Goal: Task Accomplishment & Management: Complete application form

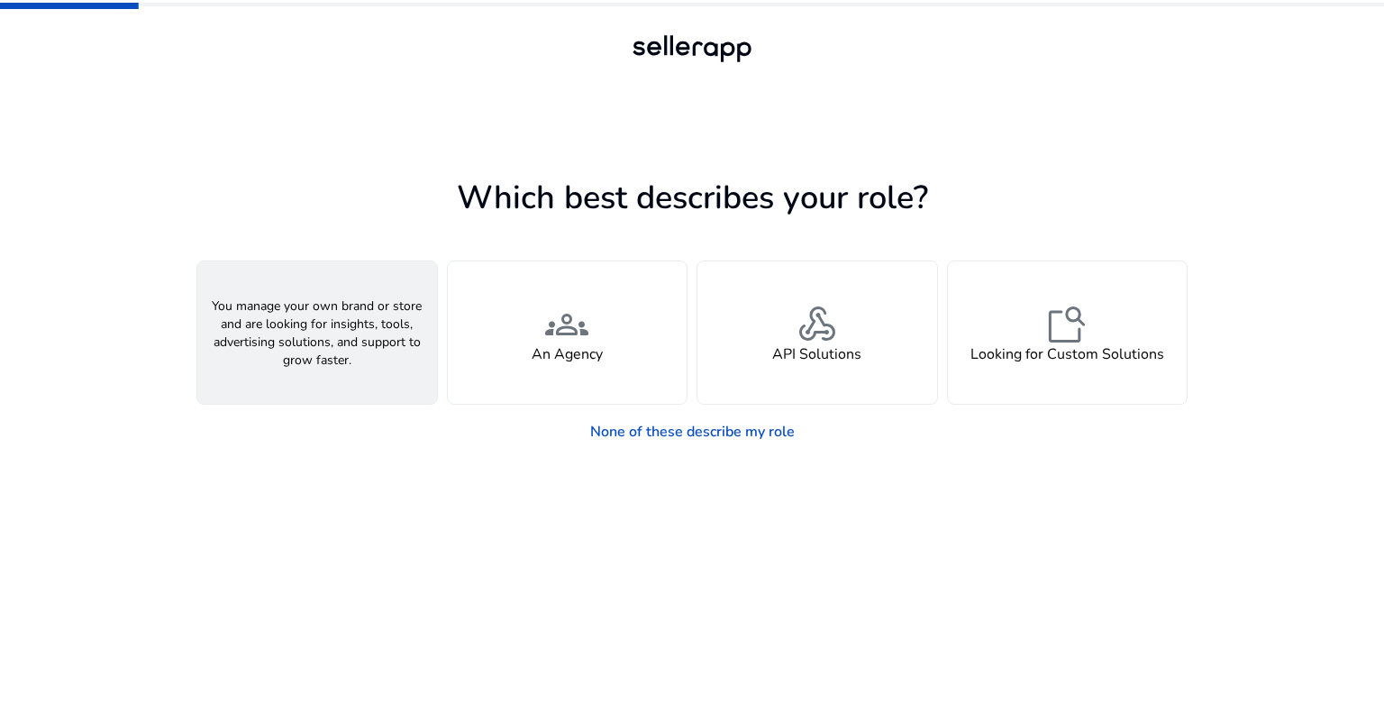
click at [356, 327] on div "person A Seller" at bounding box center [317, 332] width 240 height 142
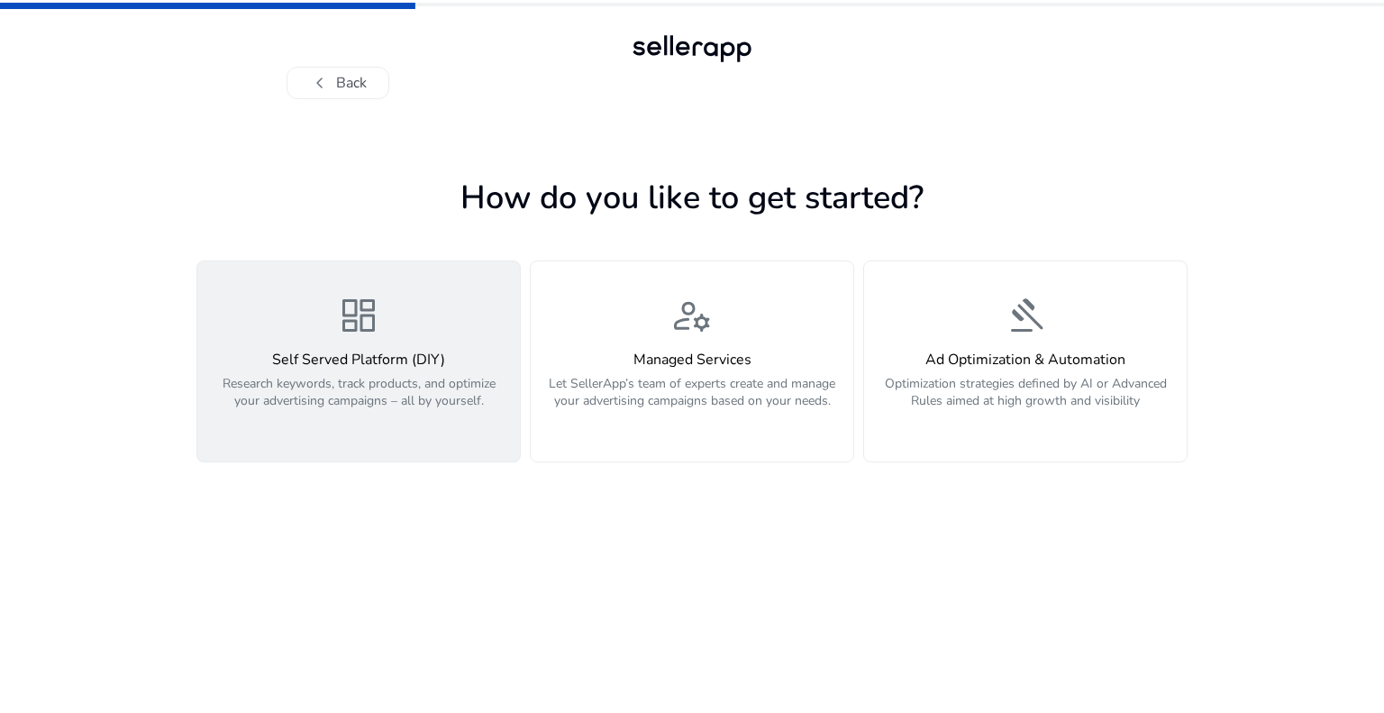
click at [461, 359] on h4 "Self Served Platform (DIY)" at bounding box center [358, 359] width 301 height 17
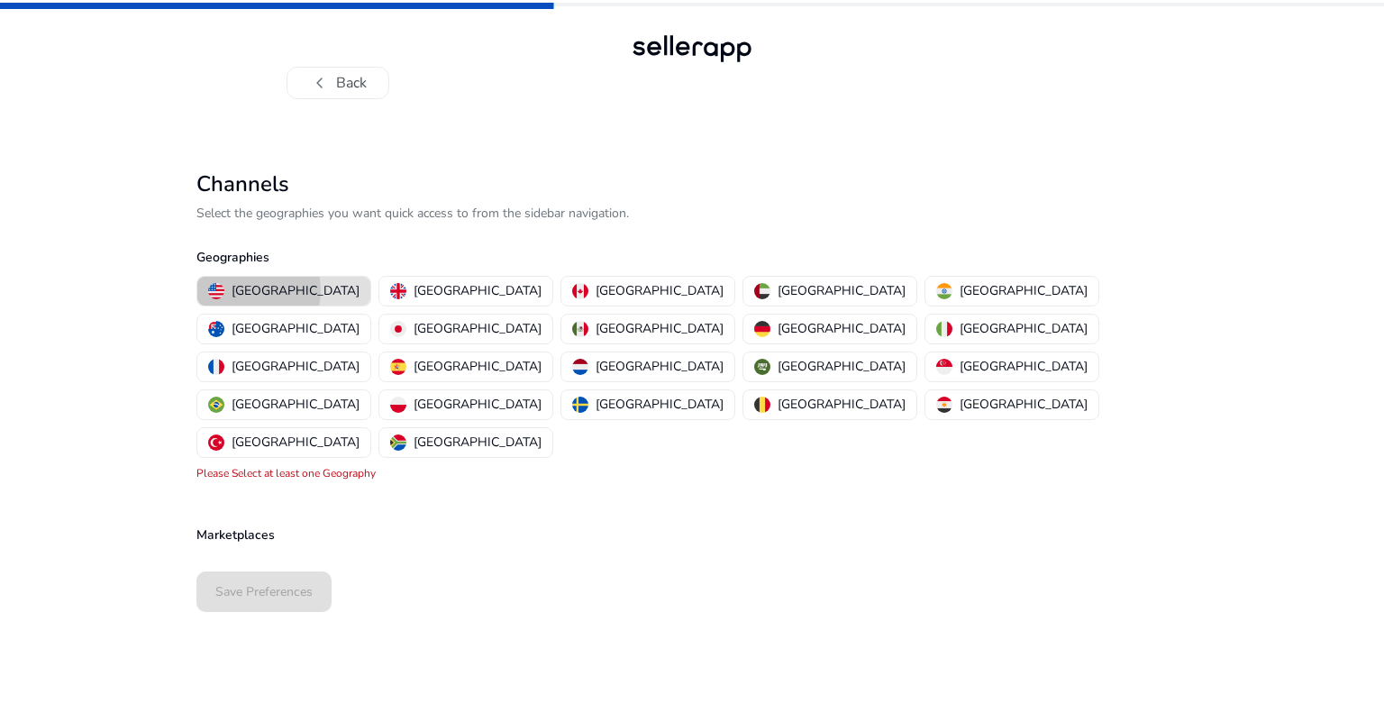
click at [250, 290] on p "[GEOGRAPHIC_DATA]" at bounding box center [296, 290] width 128 height 19
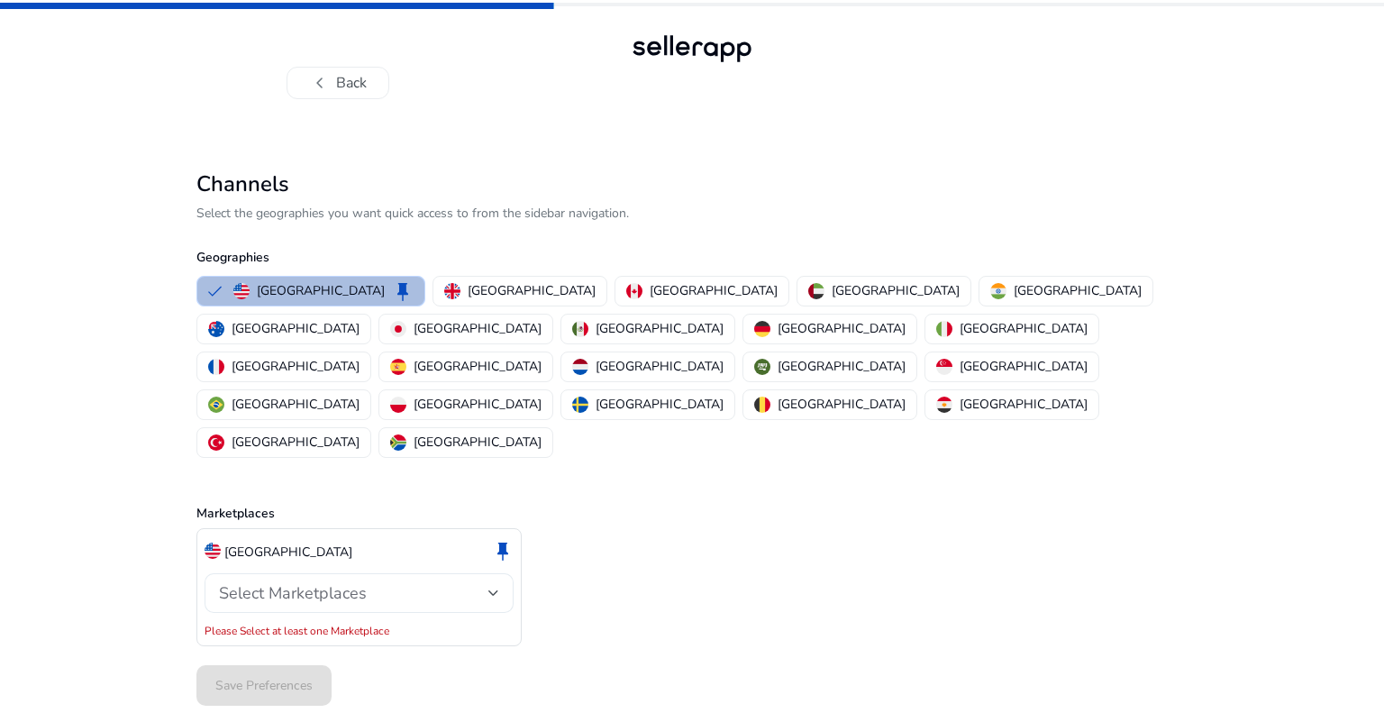
click at [318, 582] on span "Select Marketplaces" at bounding box center [293, 593] width 148 height 22
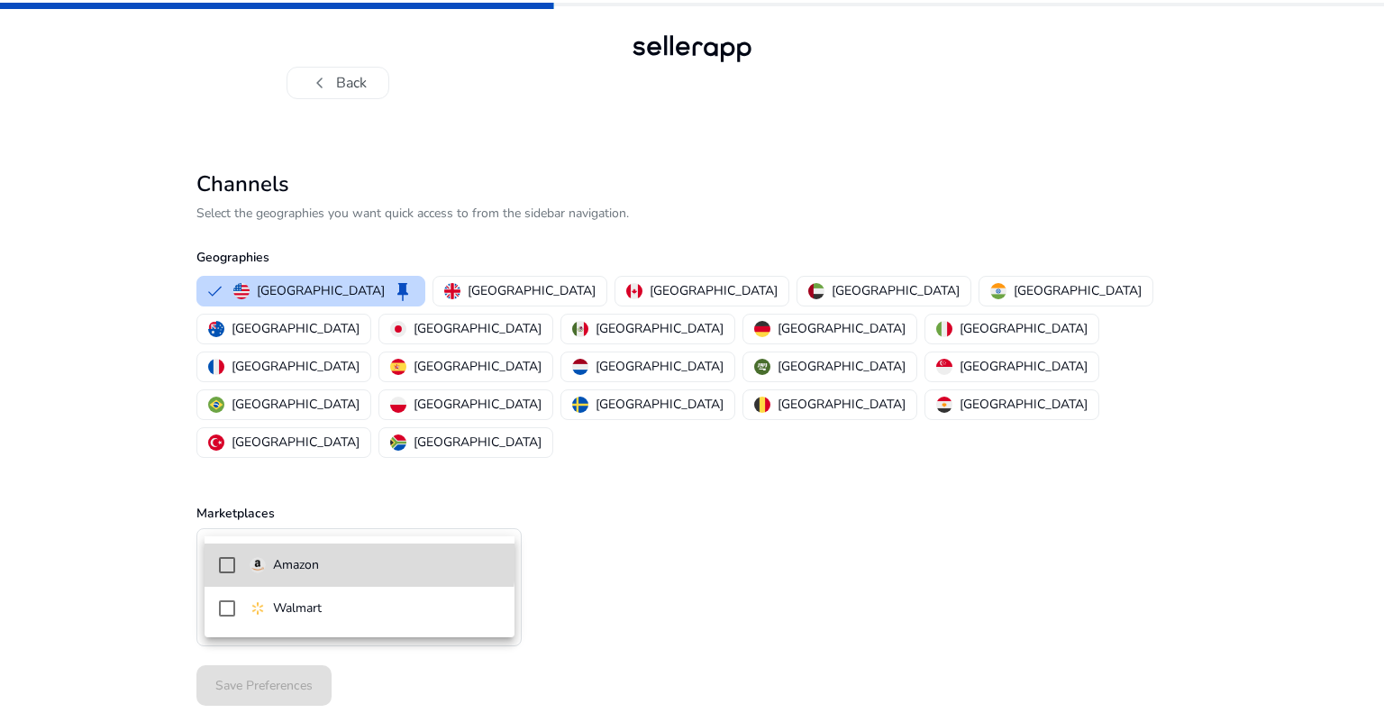
click at [312, 561] on p "Amazon" at bounding box center [296, 565] width 46 height 20
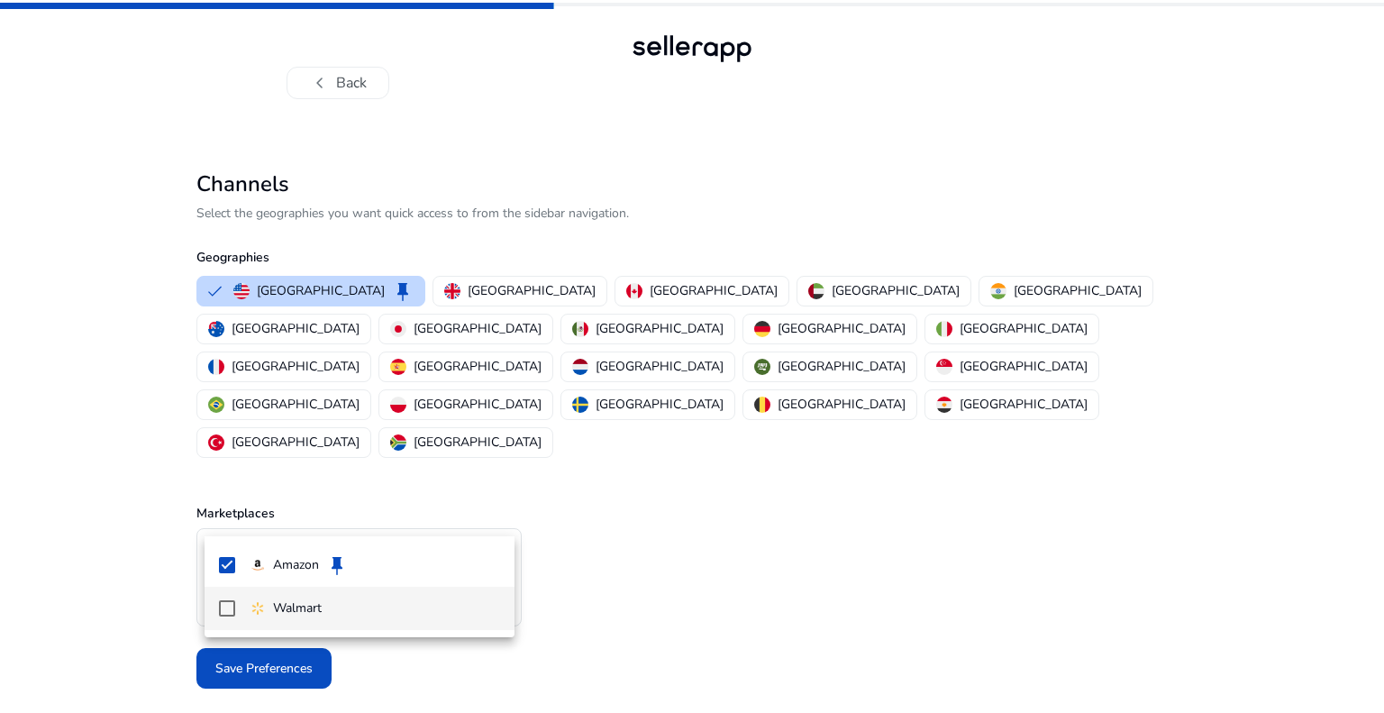
click at [219, 610] on mat-pseudo-checkbox at bounding box center [227, 608] width 16 height 16
click at [606, 629] on div at bounding box center [692, 356] width 1384 height 713
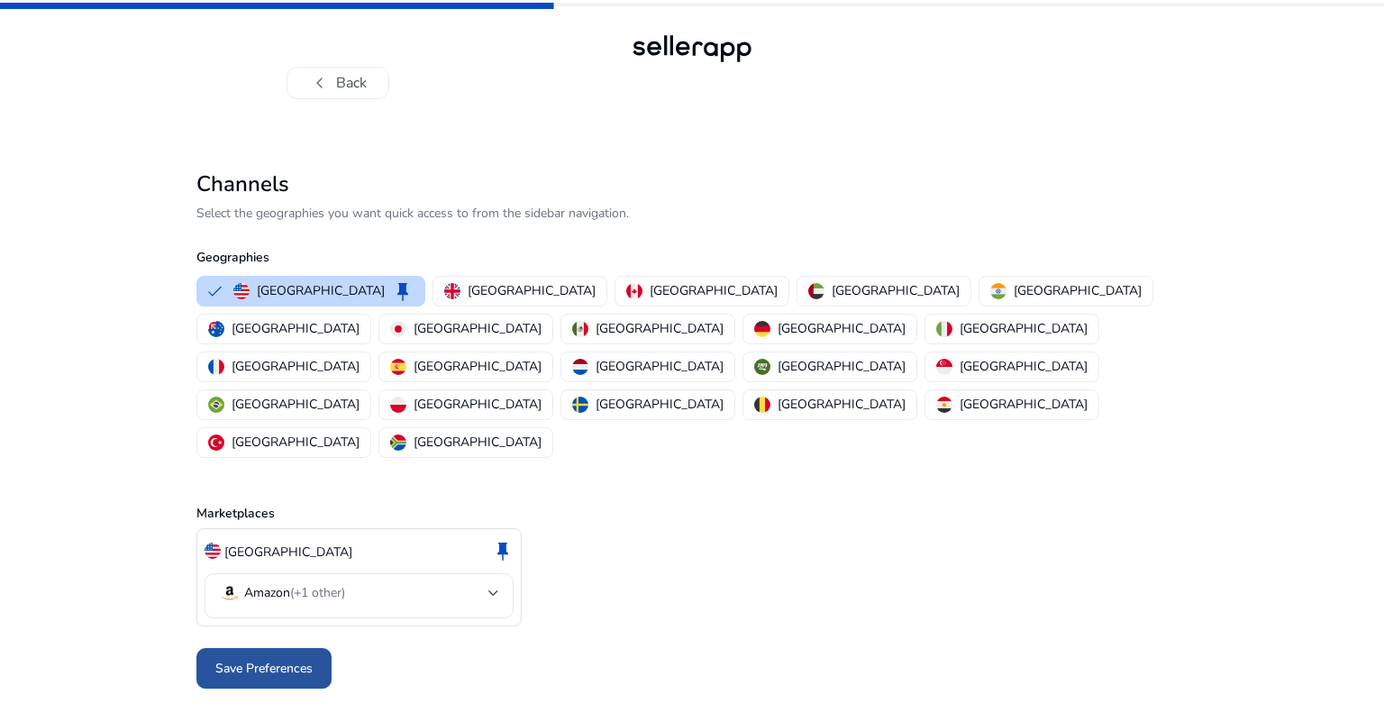
click at [236, 659] on span "Save Preferences" at bounding box center [263, 668] width 97 height 19
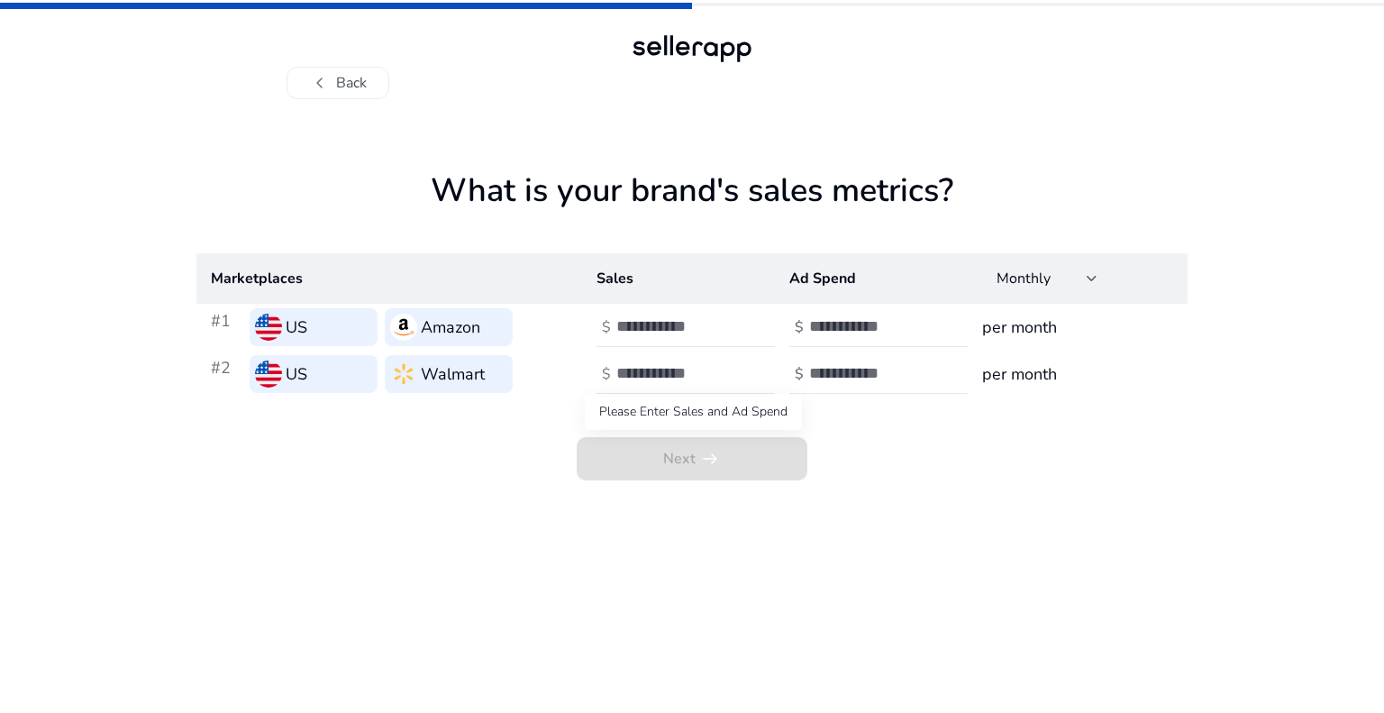
click at [688, 476] on span "Next arrow_right_alt" at bounding box center [692, 458] width 231 height 43
click at [696, 457] on span "Next arrow_right_alt" at bounding box center [692, 458] width 231 height 43
click at [635, 324] on input "number" at bounding box center [677, 326] width 122 height 20
click at [735, 317] on input "*" at bounding box center [677, 326] width 122 height 20
type input "*"
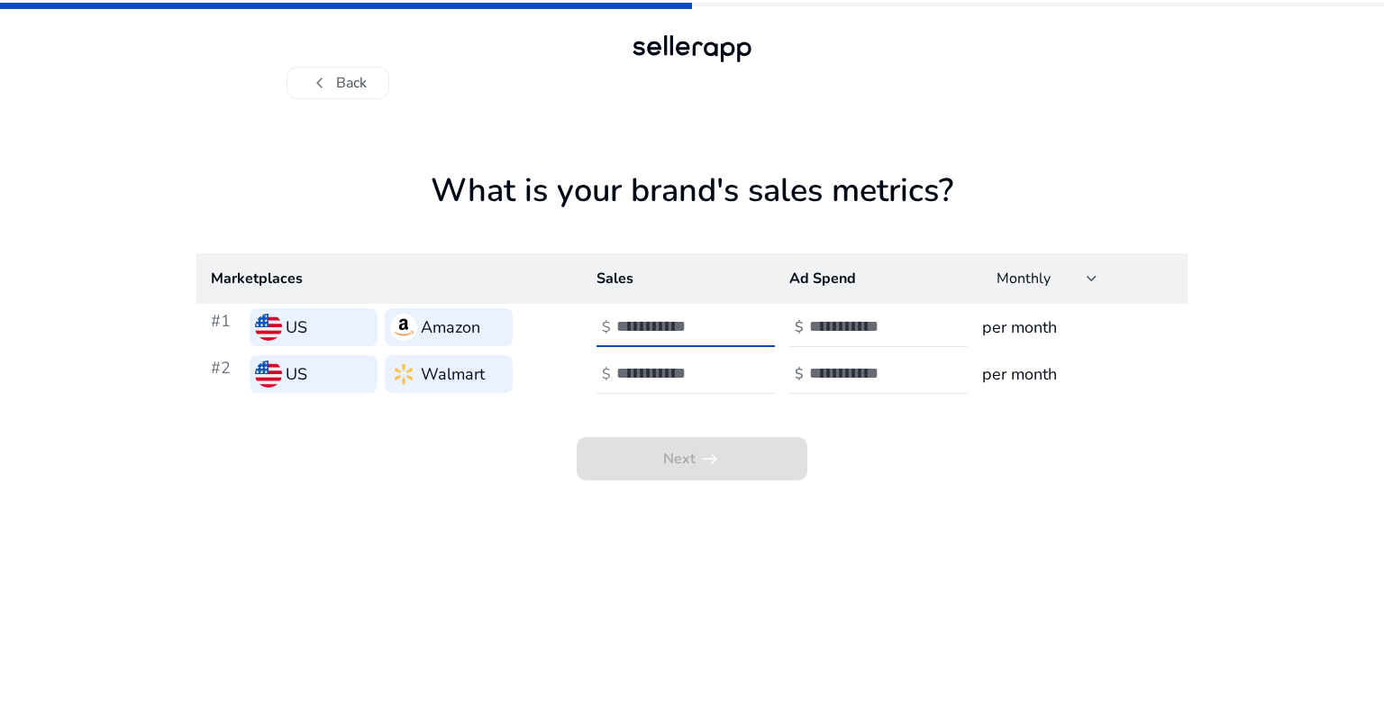
click at [726, 328] on input "*" at bounding box center [677, 326] width 122 height 20
type input "******"
click at [681, 381] on input "number" at bounding box center [677, 373] width 122 height 20
drag, startPoint x: 293, startPoint y: 77, endPoint x: 301, endPoint y: 89, distance: 14.2
click at [298, 86] on button "chevron_left Back" at bounding box center [338, 83] width 103 height 32
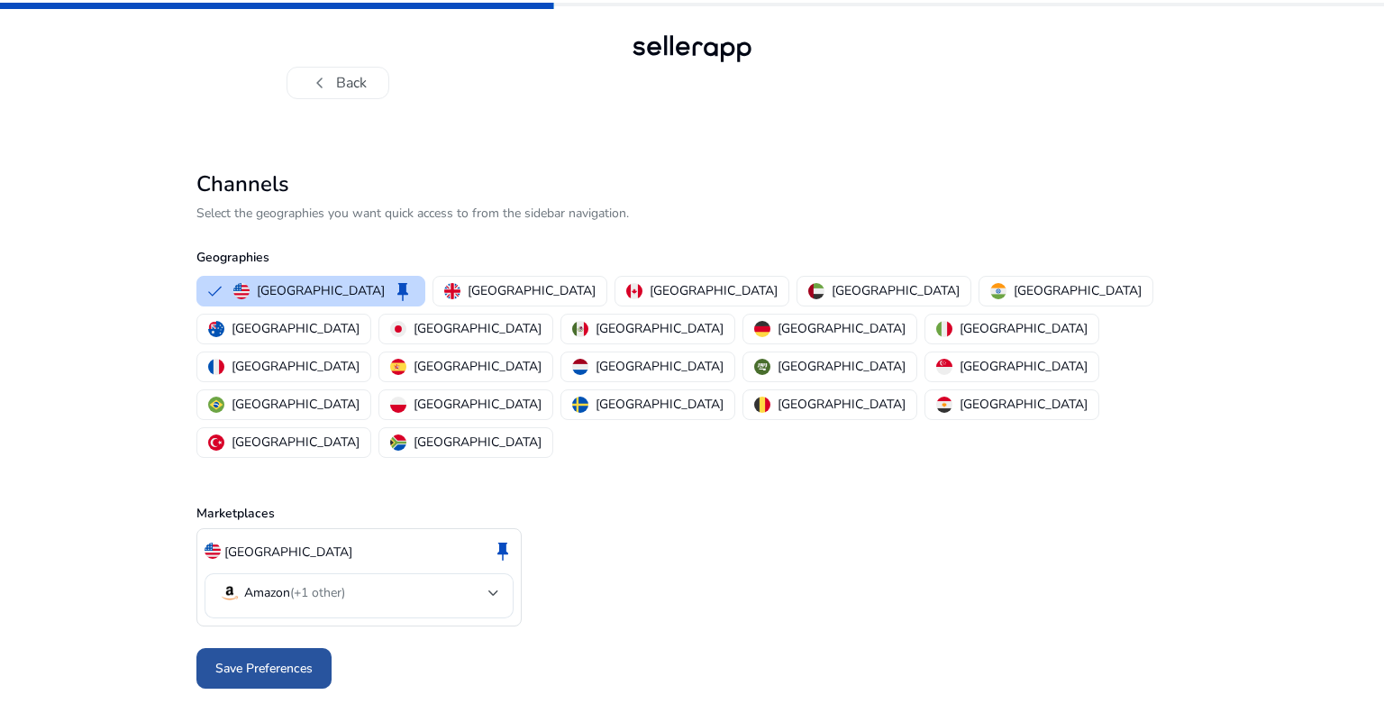
click at [247, 659] on span "Save Preferences" at bounding box center [263, 668] width 97 height 19
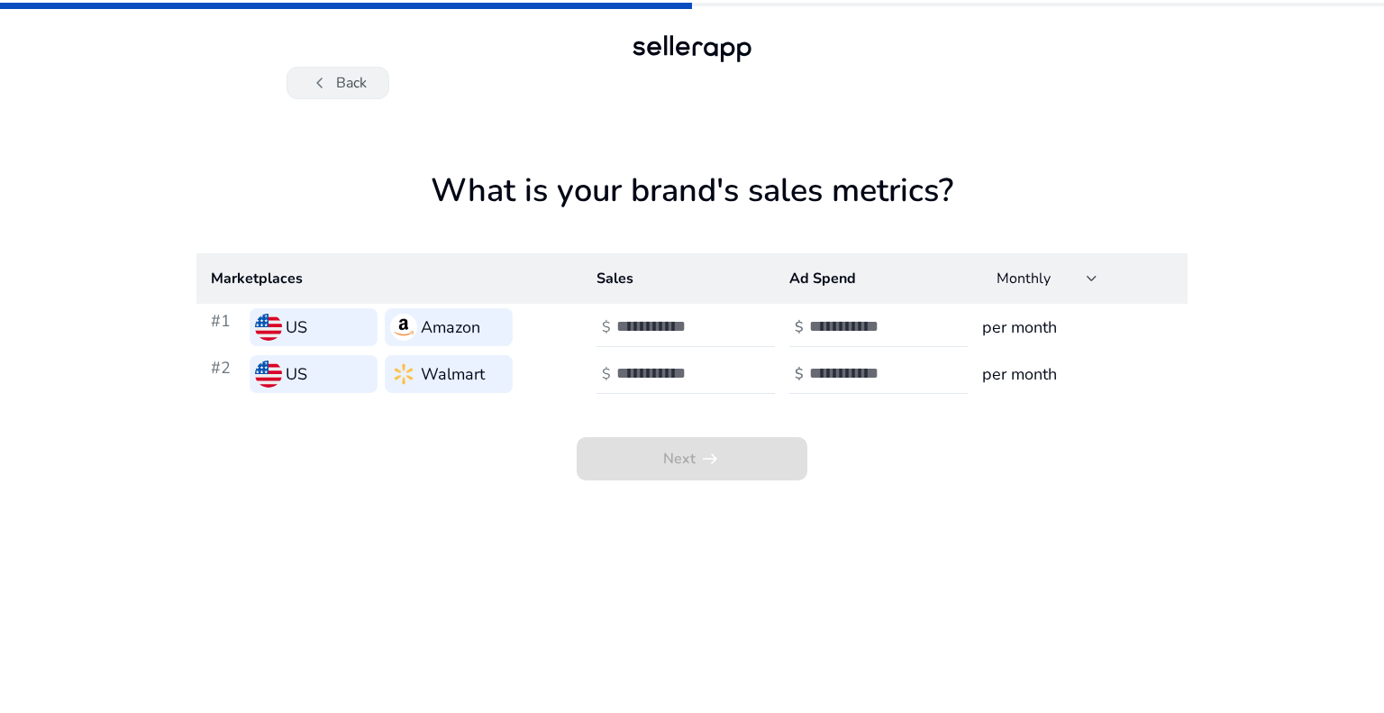
click at [322, 88] on span "chevron_left" at bounding box center [320, 83] width 22 height 22
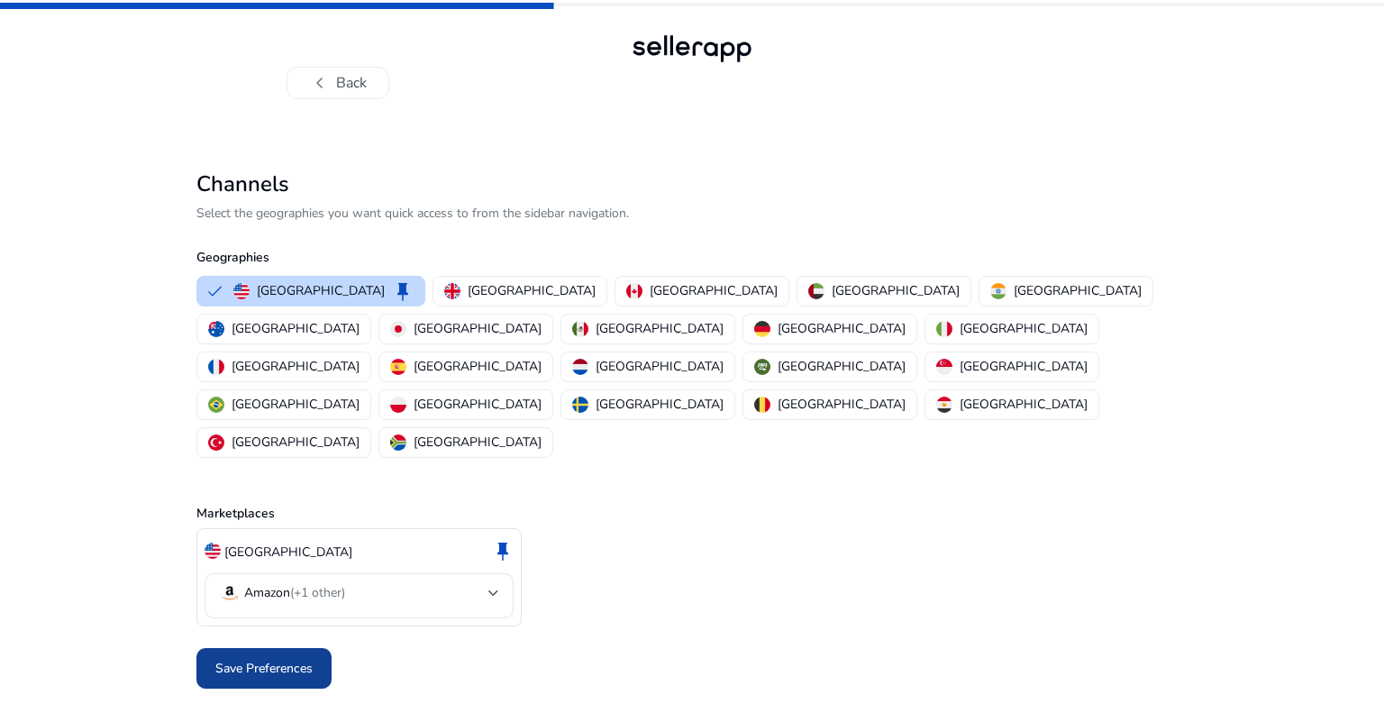
click at [222, 659] on span "Save Preferences" at bounding box center [263, 668] width 97 height 19
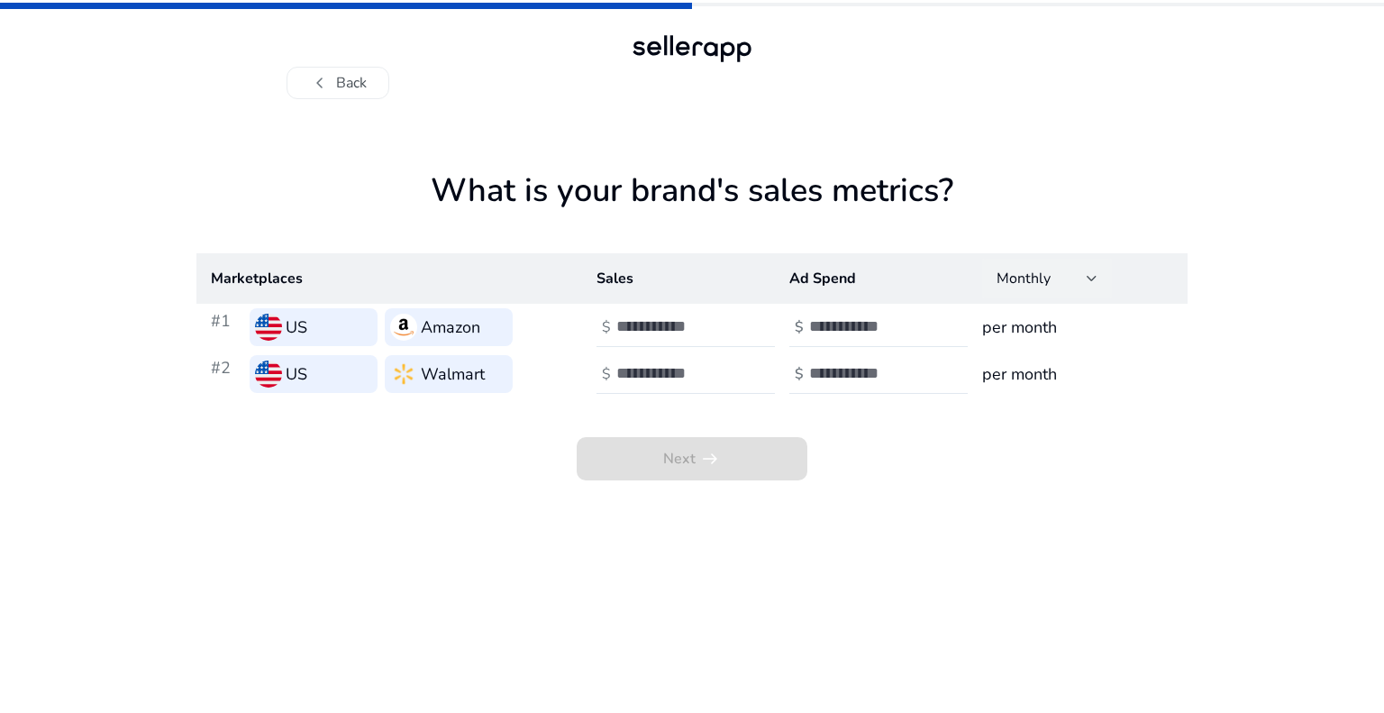
click at [1067, 292] on div "Monthly" at bounding box center [1047, 279] width 101 height 40
click at [1067, 292] on div at bounding box center [692, 356] width 1384 height 713
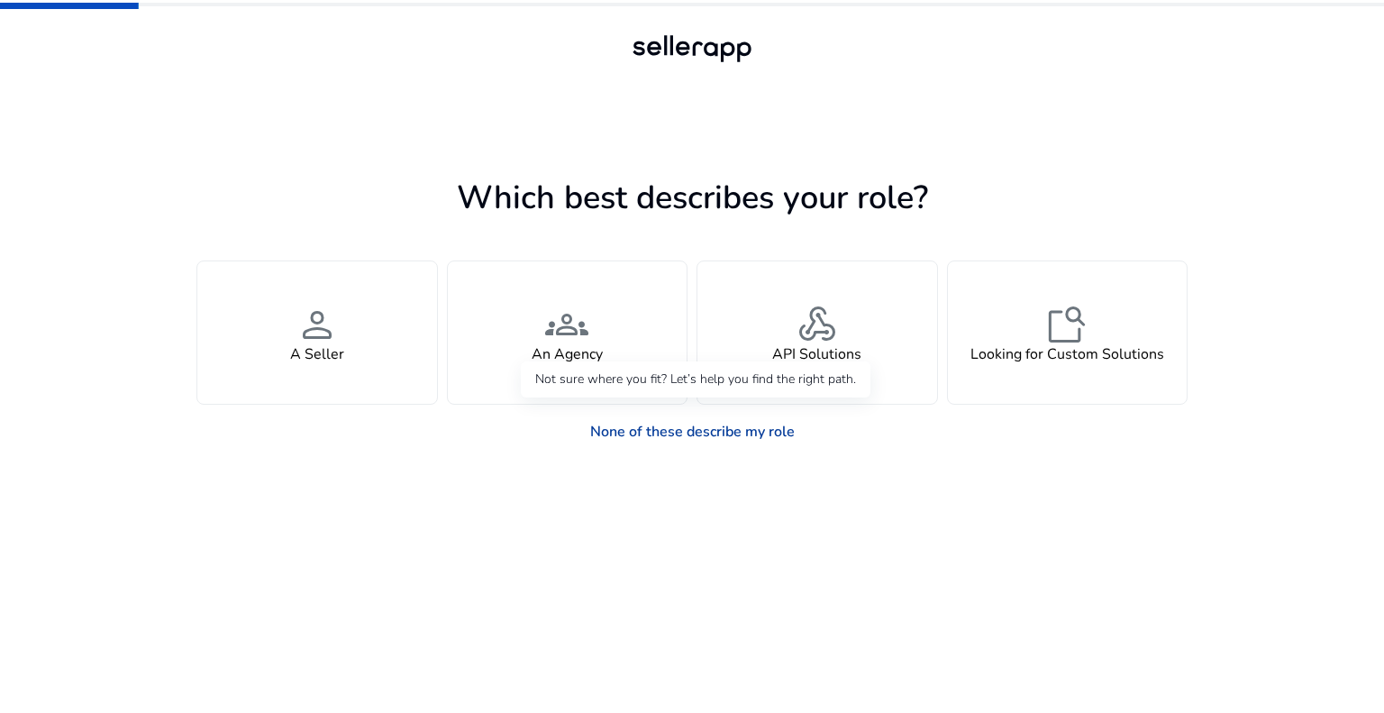
click at [631, 439] on link "None of these describe my role" at bounding box center [692, 432] width 233 height 36
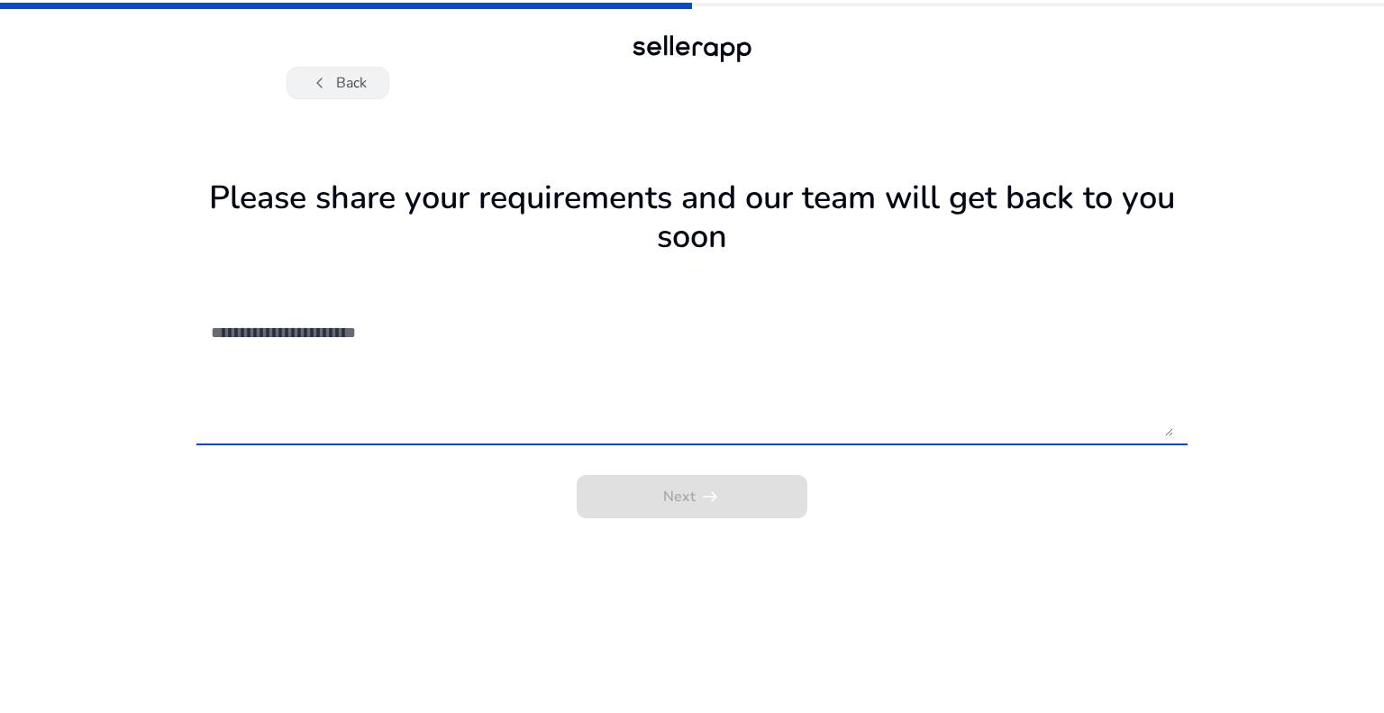
click at [323, 85] on span "chevron_left" at bounding box center [320, 83] width 22 height 22
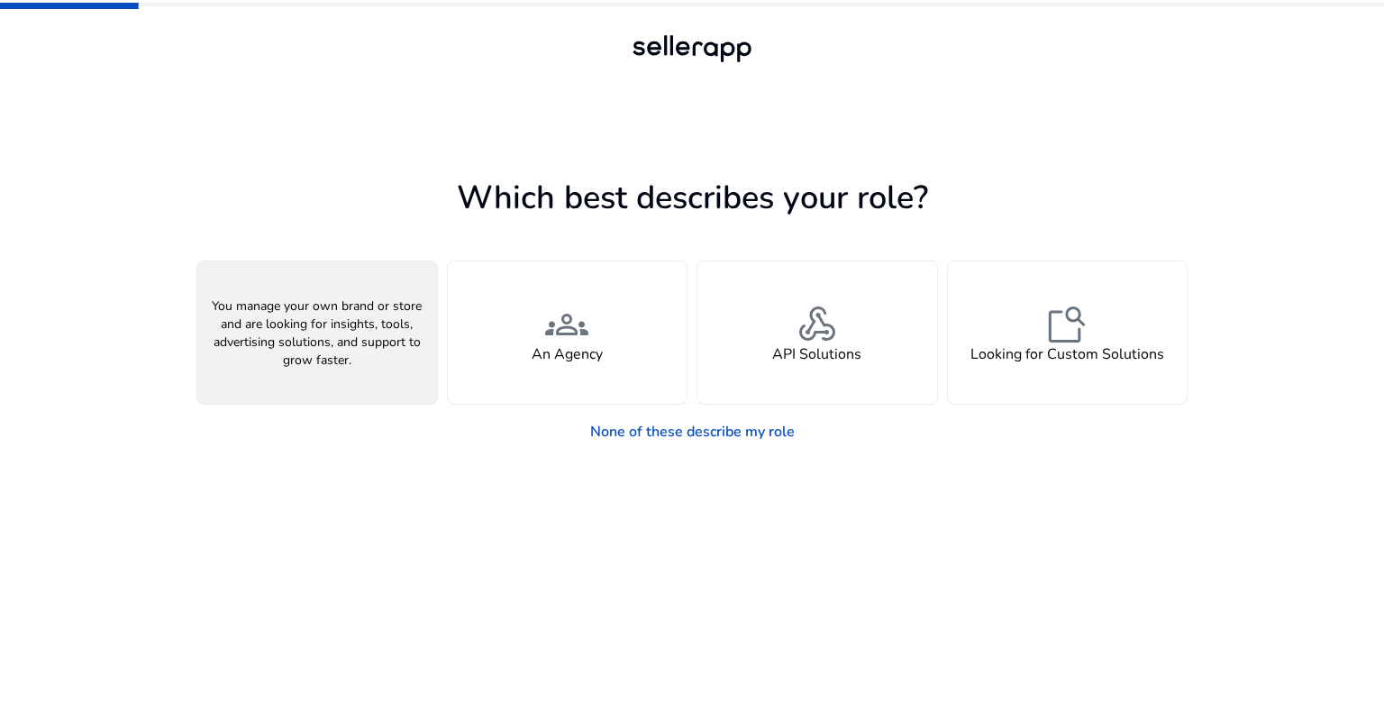
click at [422, 326] on div "person A Seller" at bounding box center [317, 332] width 240 height 142
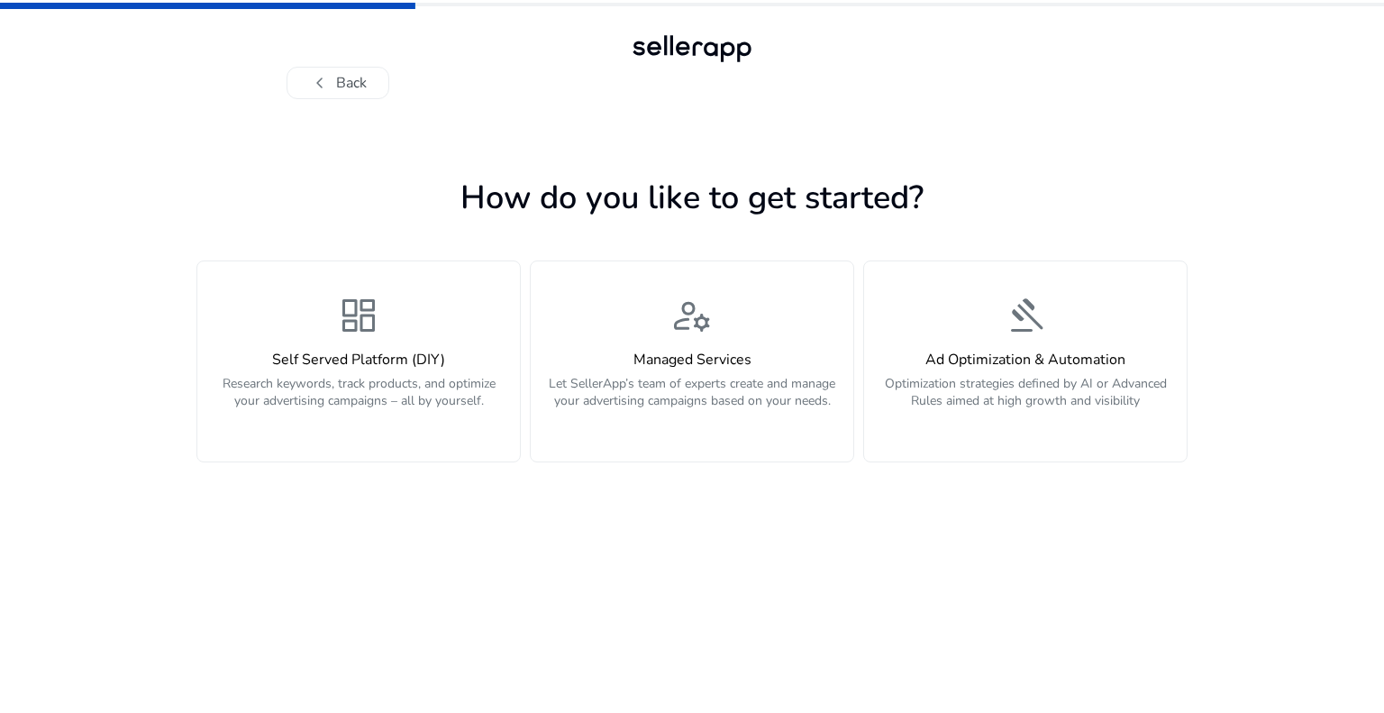
click at [422, 326] on div "dashboard Self Served Platform (DIY) Research keywords, track products, and opt…" at bounding box center [358, 361] width 301 height 135
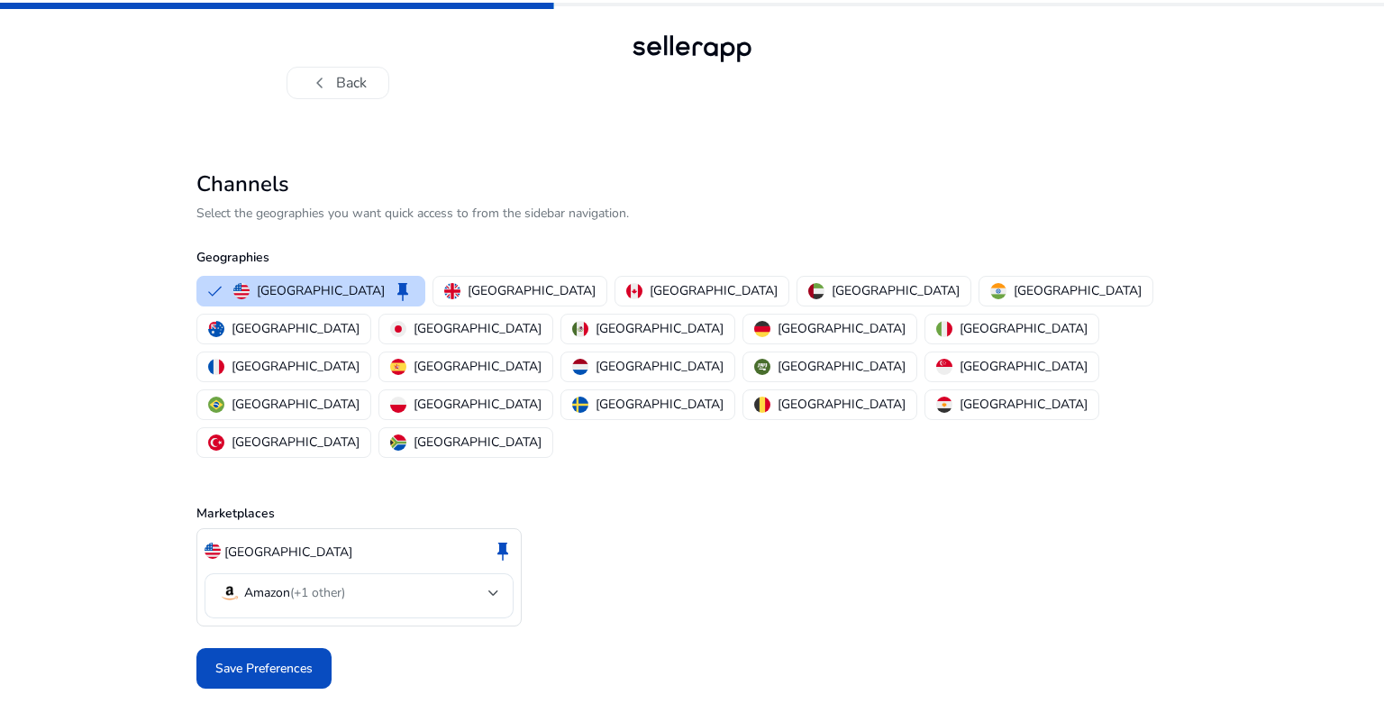
drag, startPoint x: 260, startPoint y: 597, endPoint x: 242, endPoint y: 619, distance: 28.3
drag, startPoint x: 242, startPoint y: 619, endPoint x: 202, endPoint y: 597, distance: 46.0
click at [202, 647] on span at bounding box center [263, 668] width 135 height 43
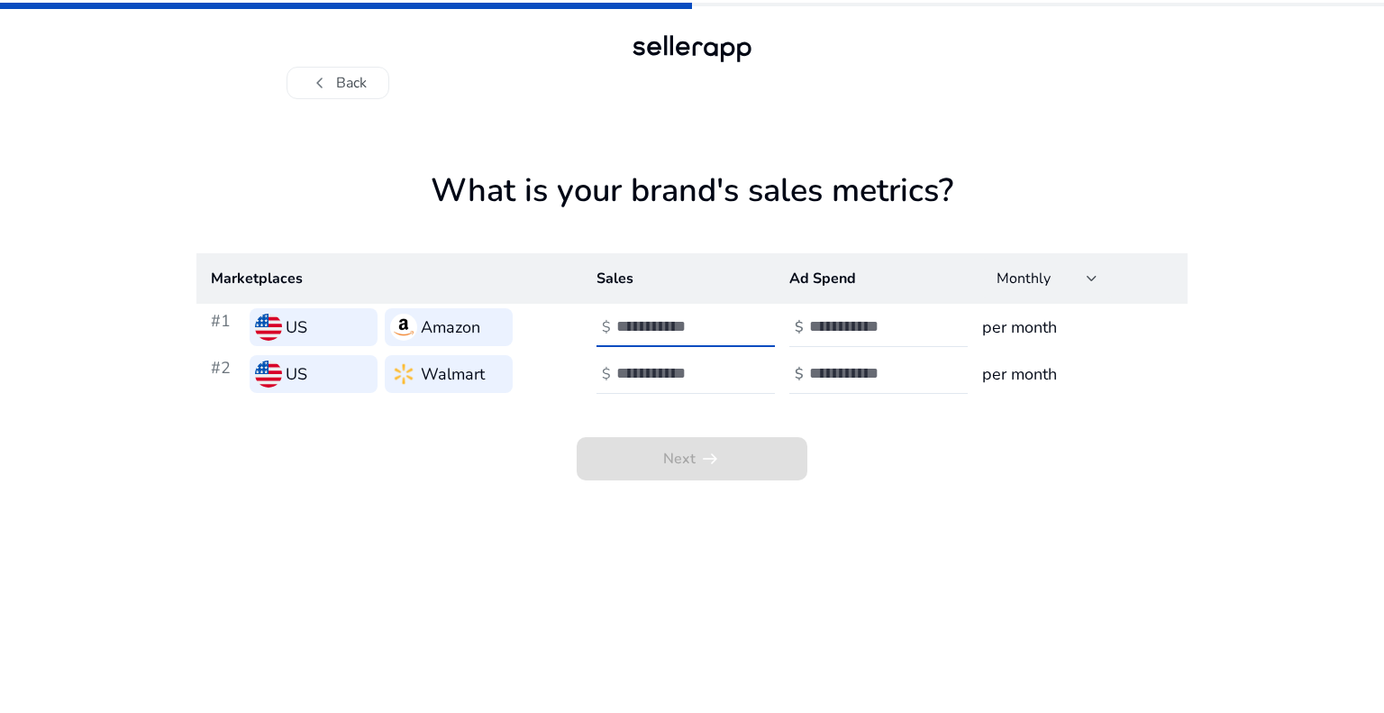
click at [670, 331] on input "number" at bounding box center [677, 326] width 122 height 20
type input "*"
click at [697, 362] on div at bounding box center [697, 374] width 162 height 40
type input "*"
click at [824, 320] on input "number" at bounding box center [870, 326] width 122 height 20
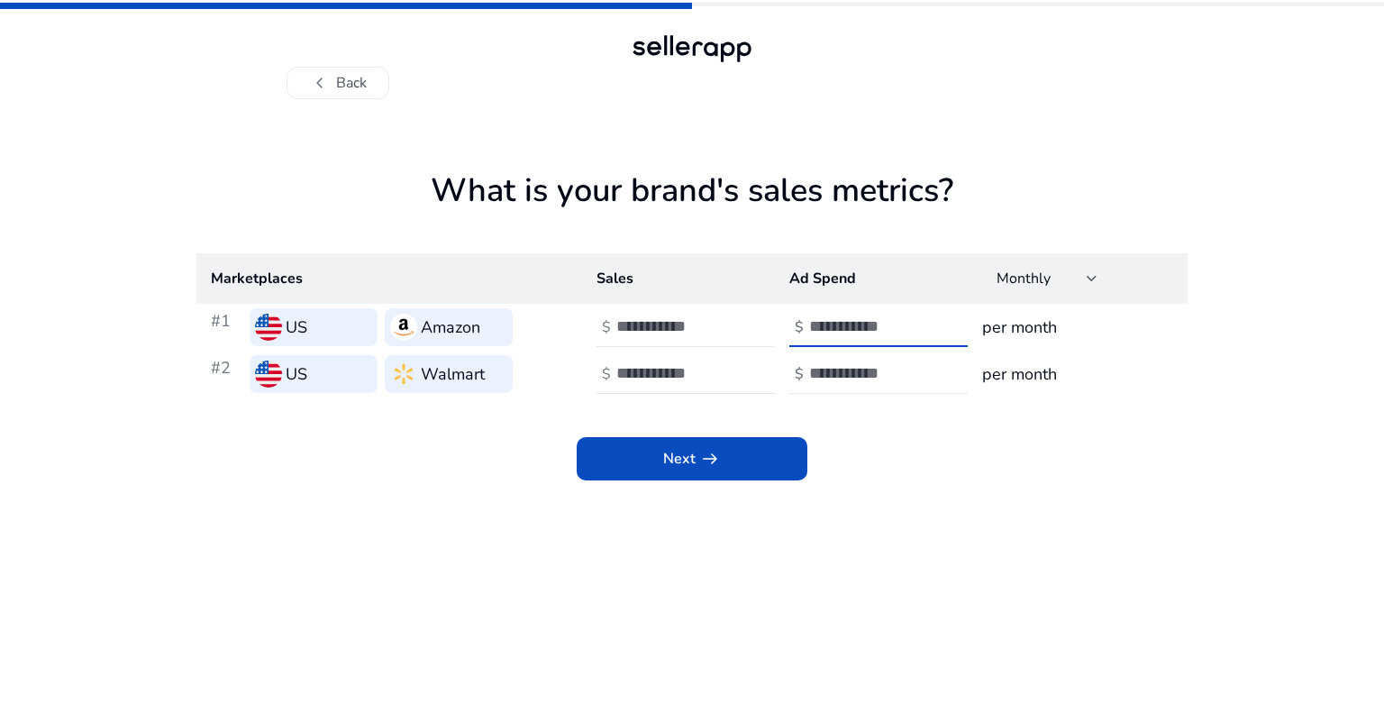
type input "*"
click at [838, 358] on div at bounding box center [890, 374] width 162 height 40
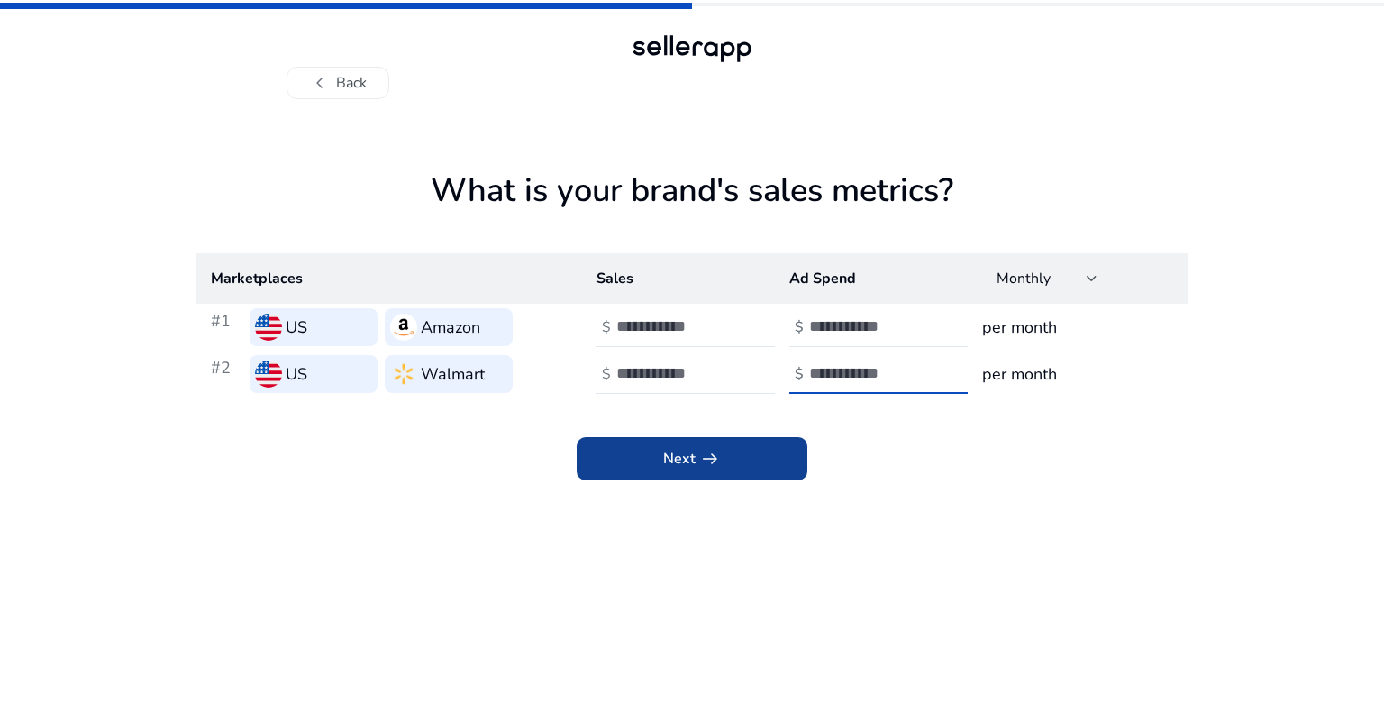
type input "*"
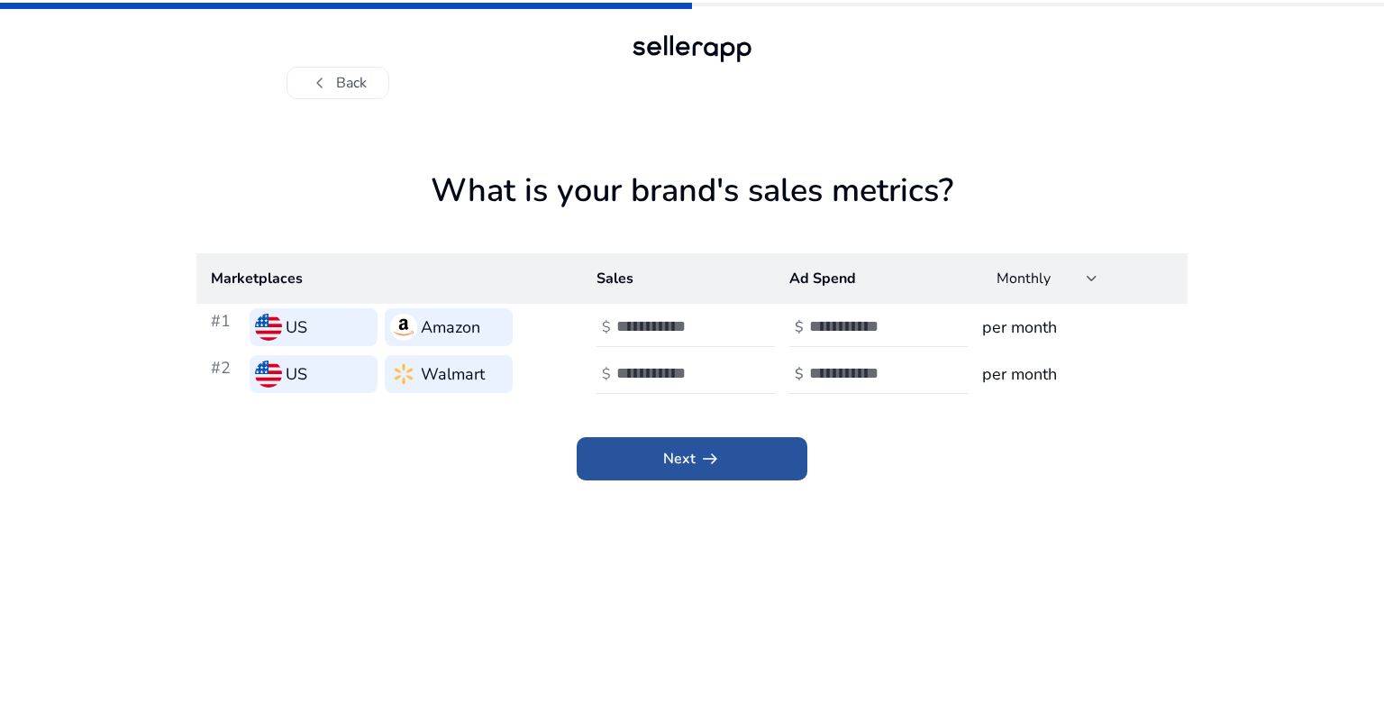
click at [780, 457] on span at bounding box center [692, 458] width 231 height 43
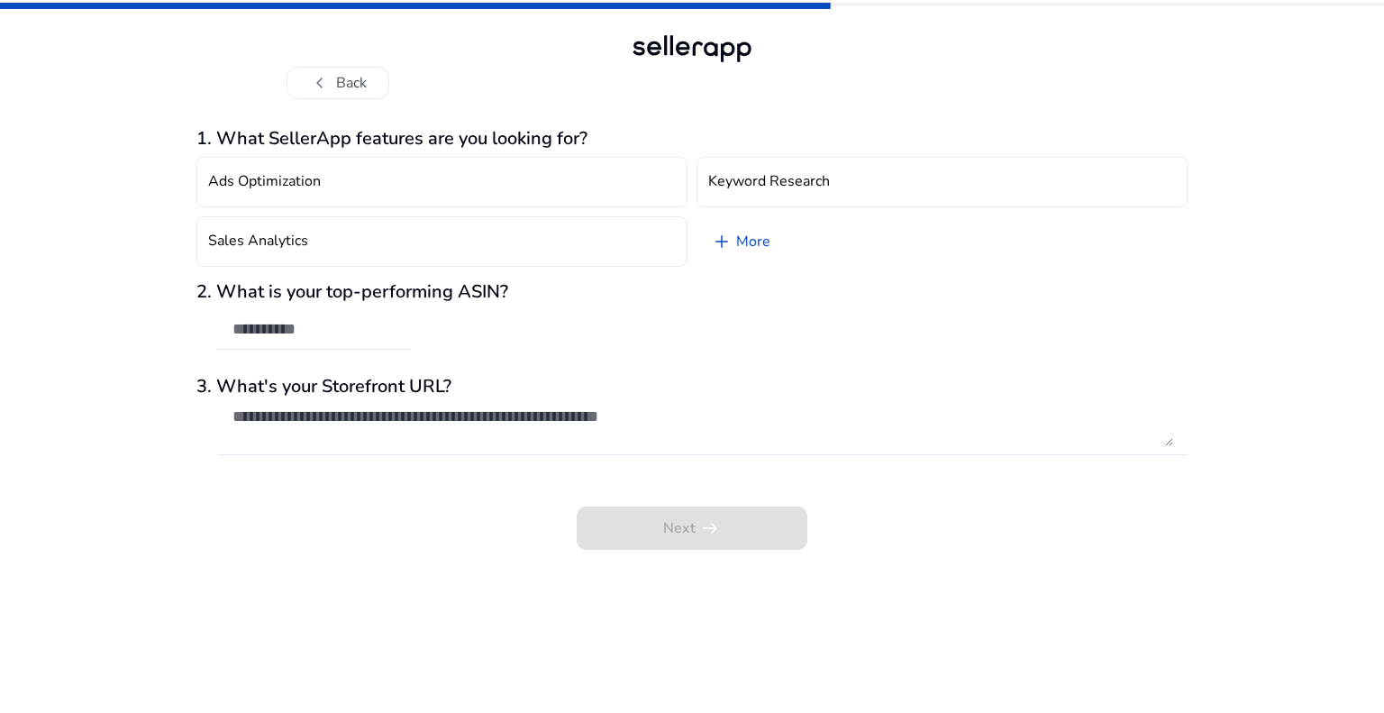
click at [665, 533] on div "Next arrow_right_alt" at bounding box center [691, 515] width 991 height 68
click at [579, 404] on div at bounding box center [702, 426] width 941 height 58
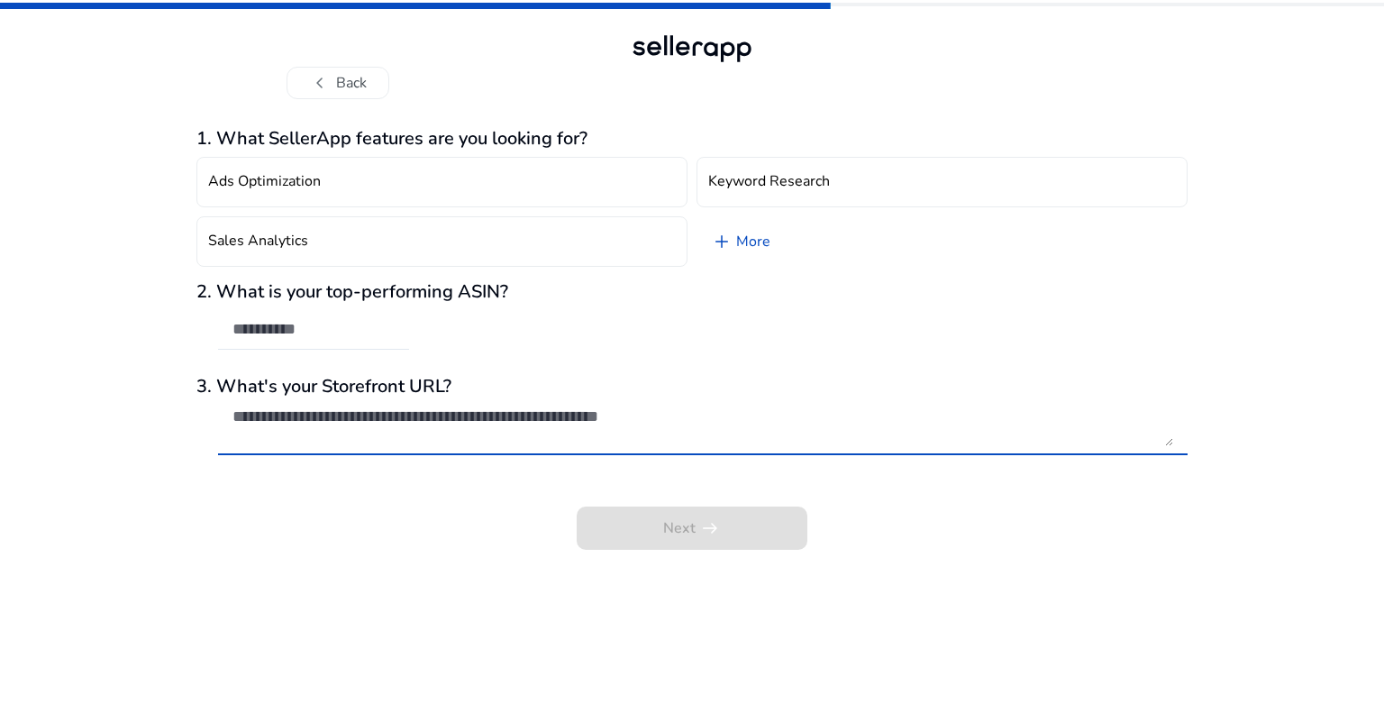
click at [296, 415] on textarea at bounding box center [702, 426] width 941 height 40
drag, startPoint x: 299, startPoint y: 415, endPoint x: 215, endPoint y: 406, distance: 84.4
click at [215, 406] on mat-form-field at bounding box center [691, 435] width 991 height 77
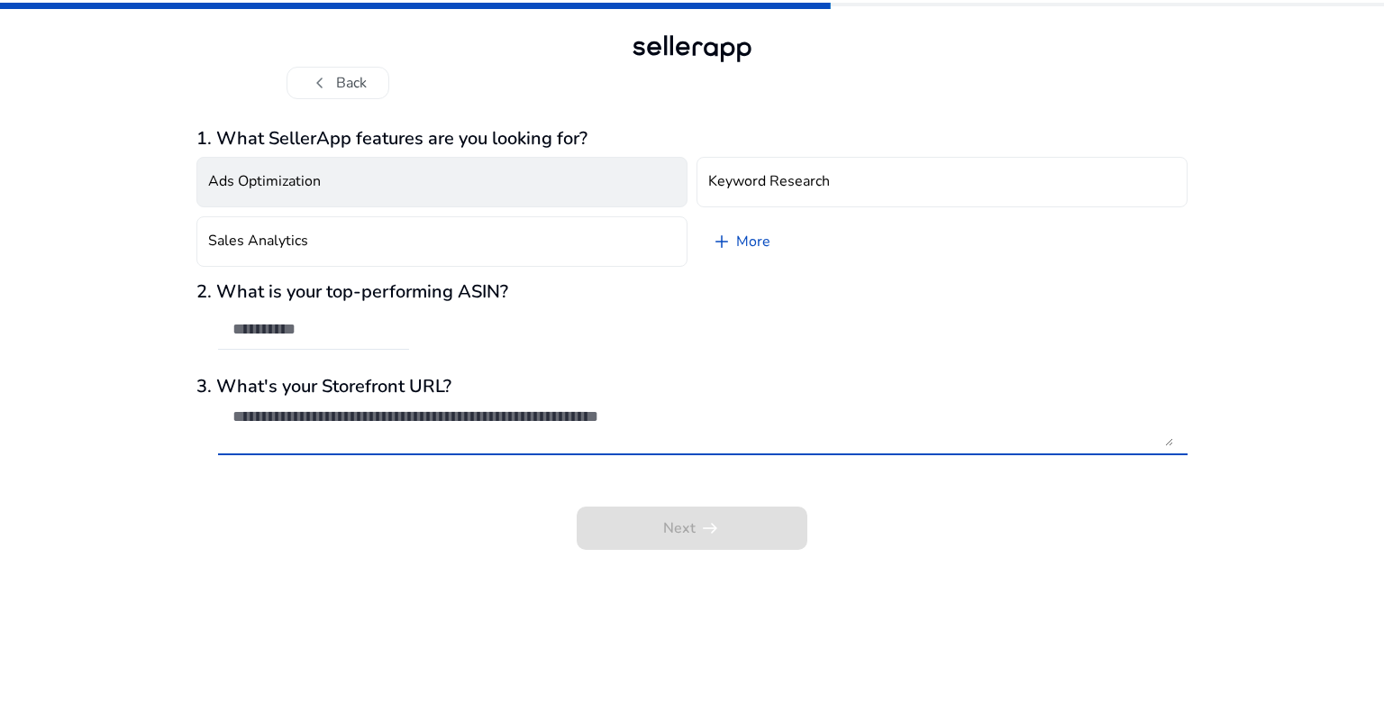
click at [563, 185] on button "Ads Optimization" at bounding box center [441, 182] width 491 height 50
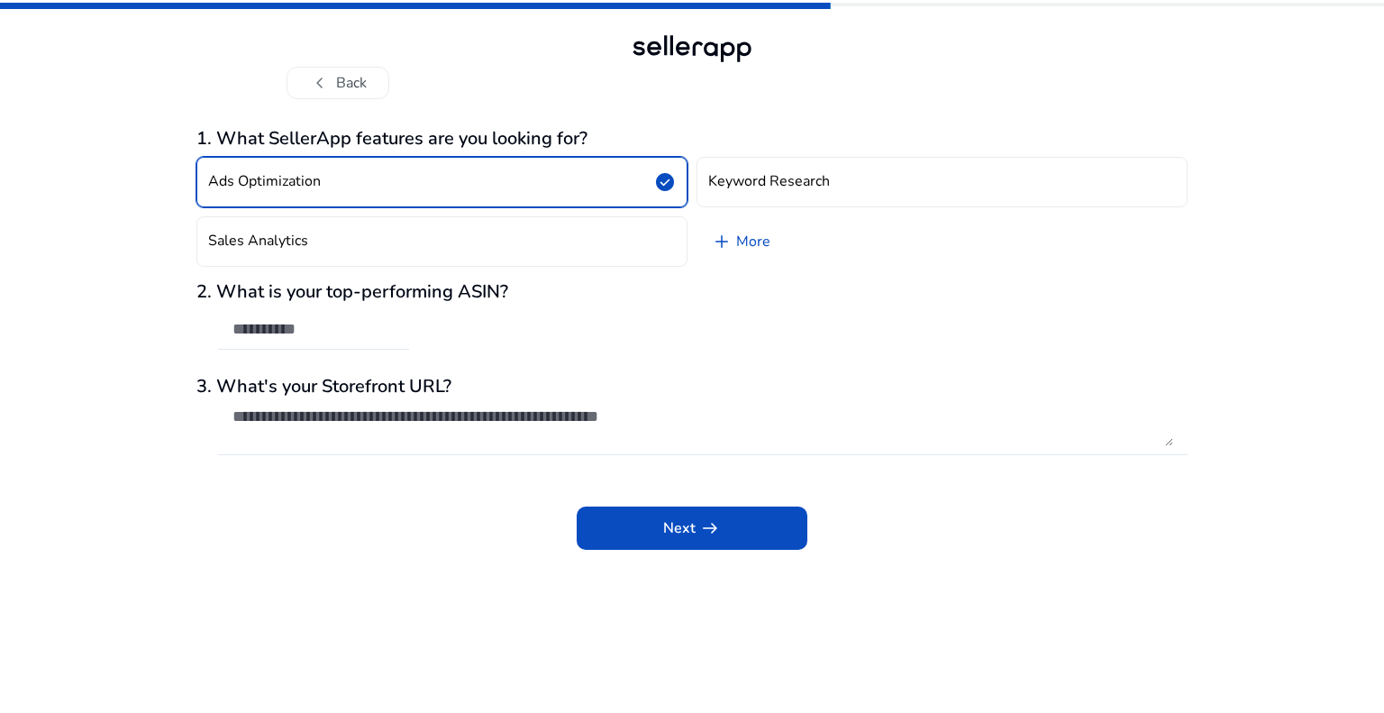
click at [670, 181] on span "check_circle" at bounding box center [665, 182] width 22 height 22
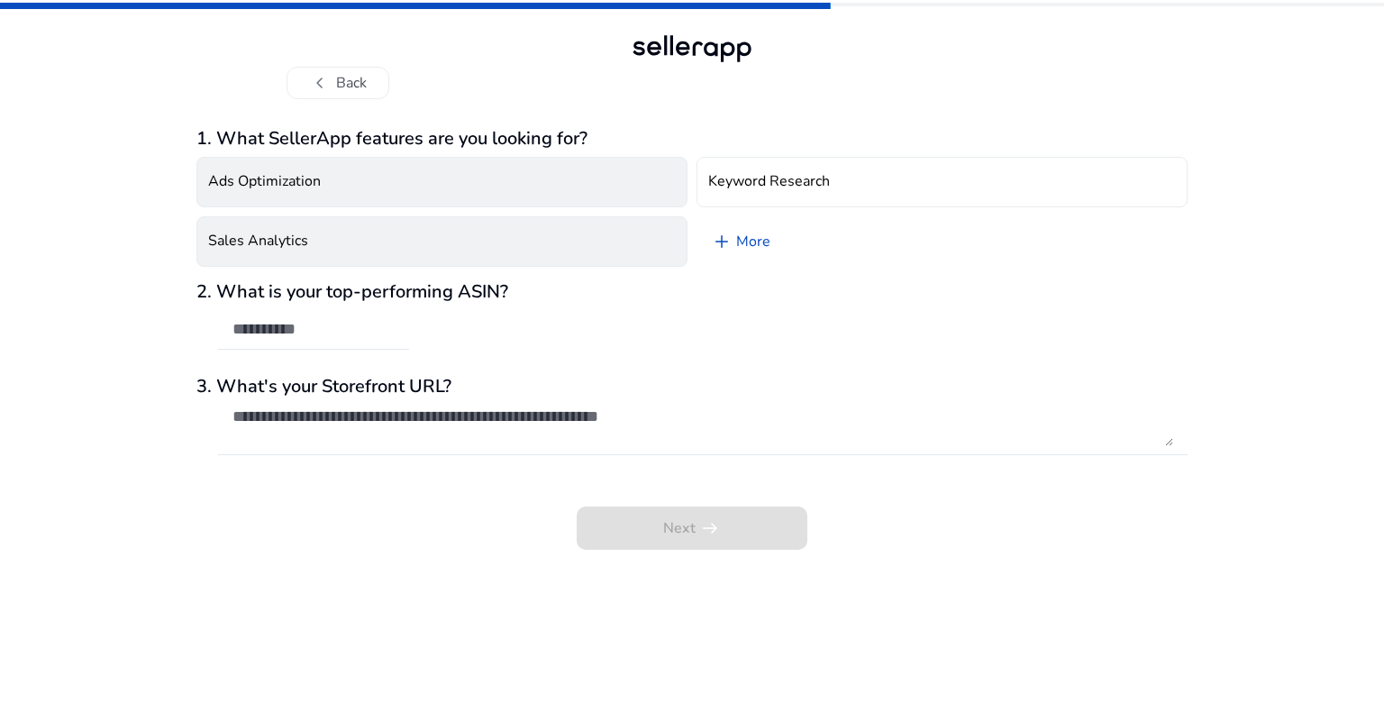
click at [650, 250] on button "Sales Analytics" at bounding box center [441, 241] width 491 height 50
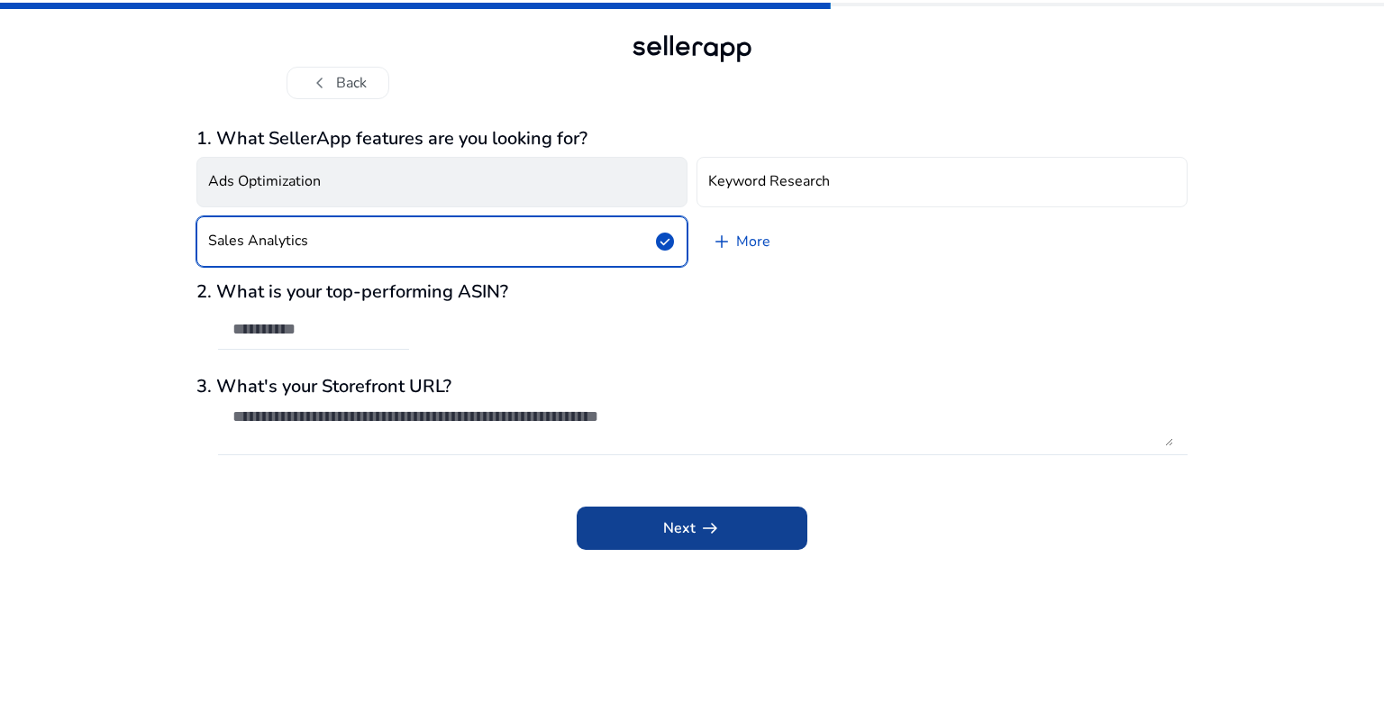
click at [721, 525] on span at bounding box center [692, 527] width 231 height 43
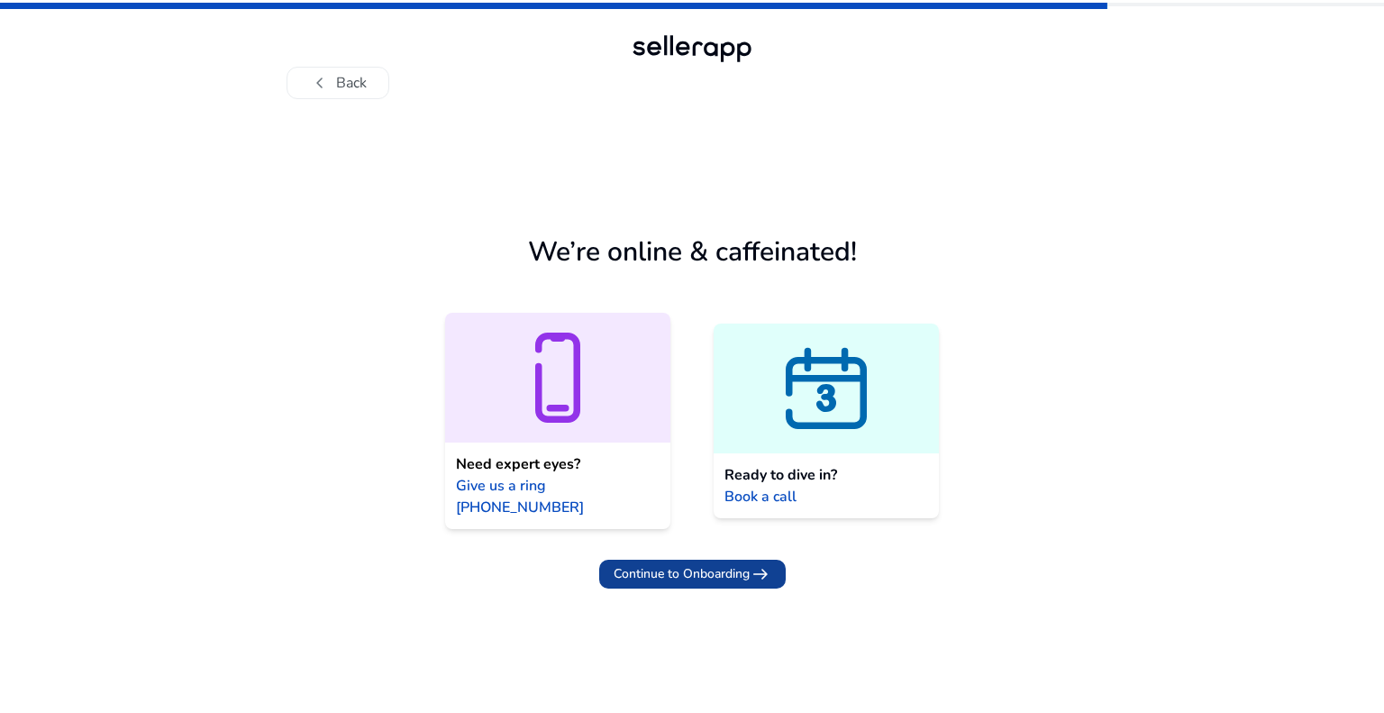
click at [721, 564] on span "Continue to Onboarding" at bounding box center [682, 573] width 136 height 19
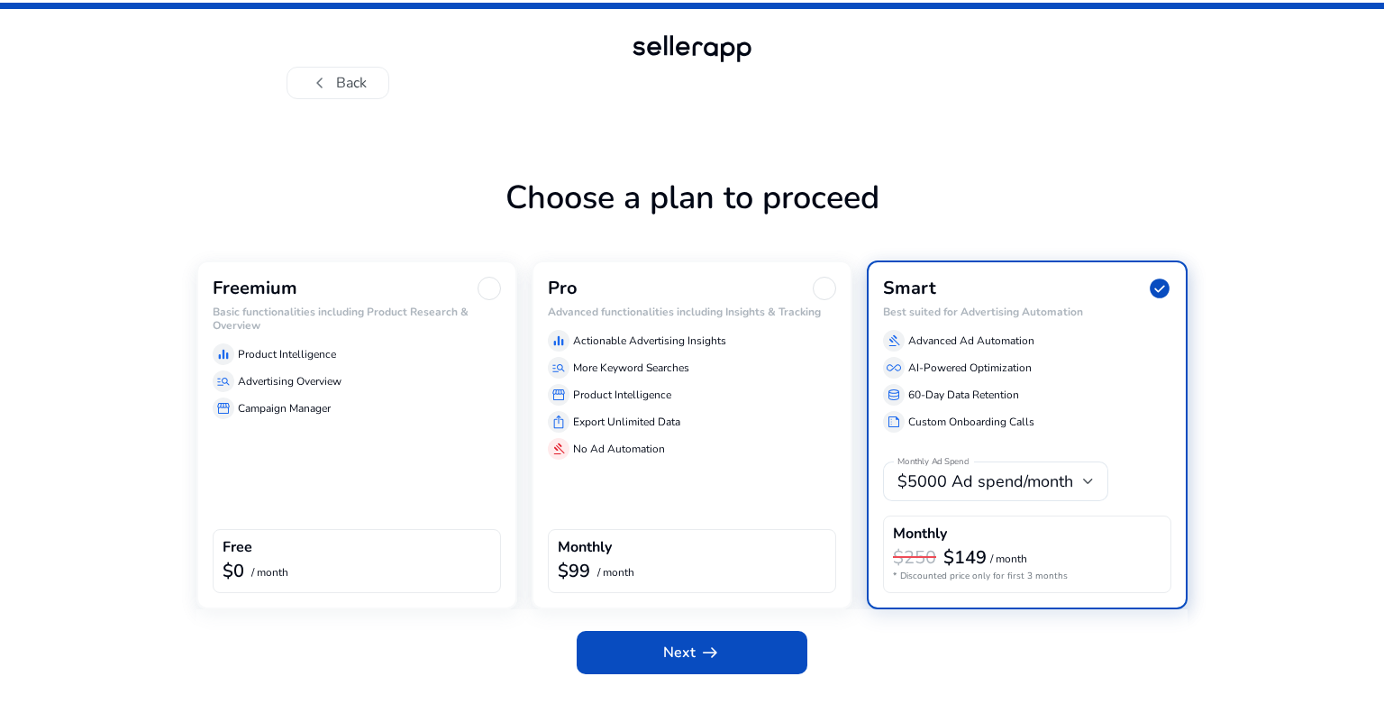
click at [367, 486] on div "Freemium Basic functionalities including Product Research & Overview equalizer …" at bounding box center [356, 434] width 321 height 349
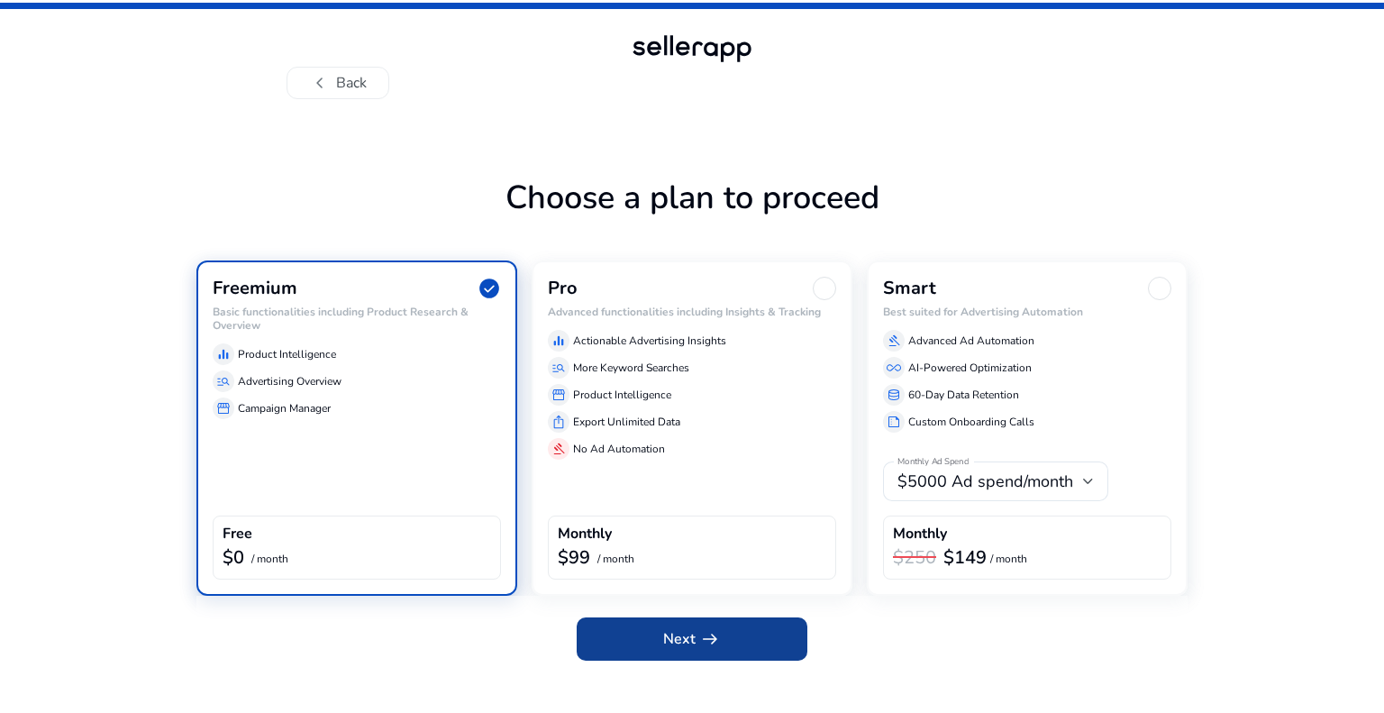
click at [690, 638] on span "Next arrow_right_alt" at bounding box center [692, 639] width 58 height 22
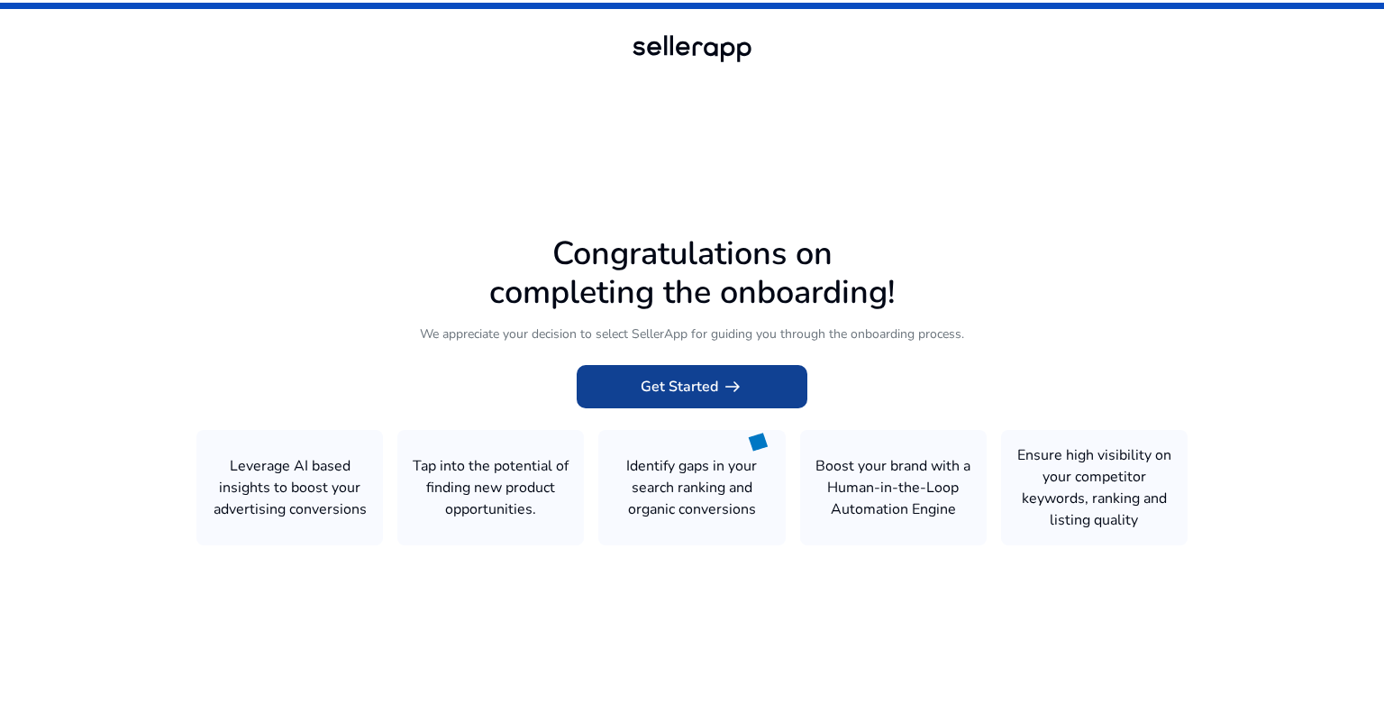
click at [687, 399] on span at bounding box center [692, 386] width 231 height 43
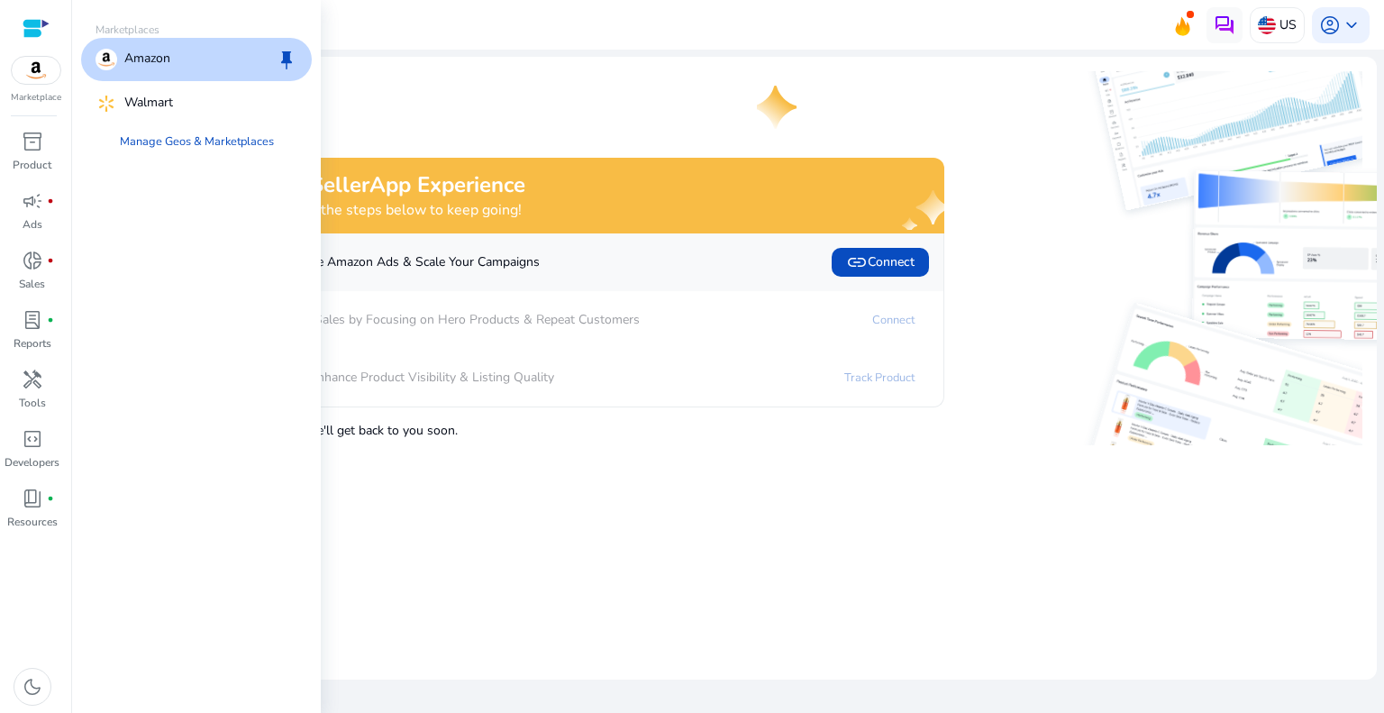
click at [22, 83] on img at bounding box center [36, 70] width 49 height 27
click at [34, 142] on span "inventory_2" at bounding box center [33, 142] width 22 height 22
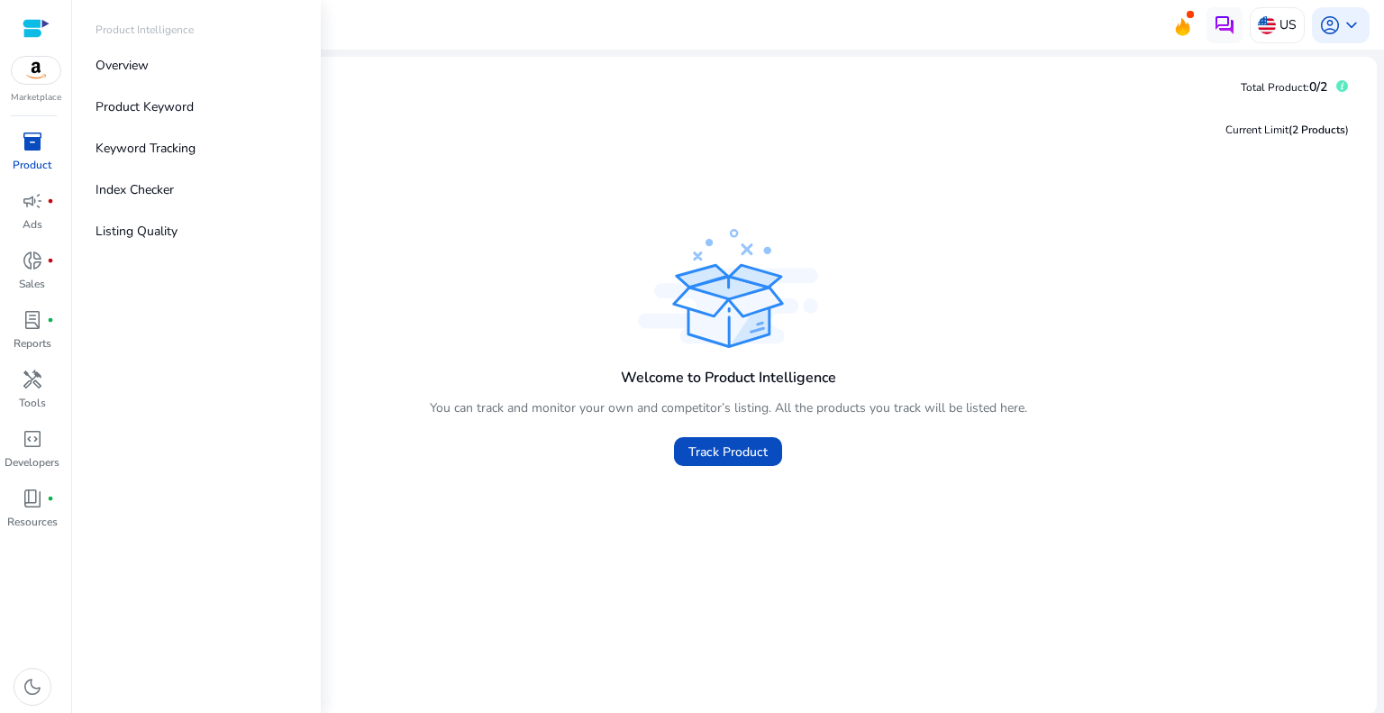
click at [24, 160] on p "Product" at bounding box center [32, 165] width 39 height 16
click at [121, 75] on link "Overview" at bounding box center [196, 65] width 231 height 41
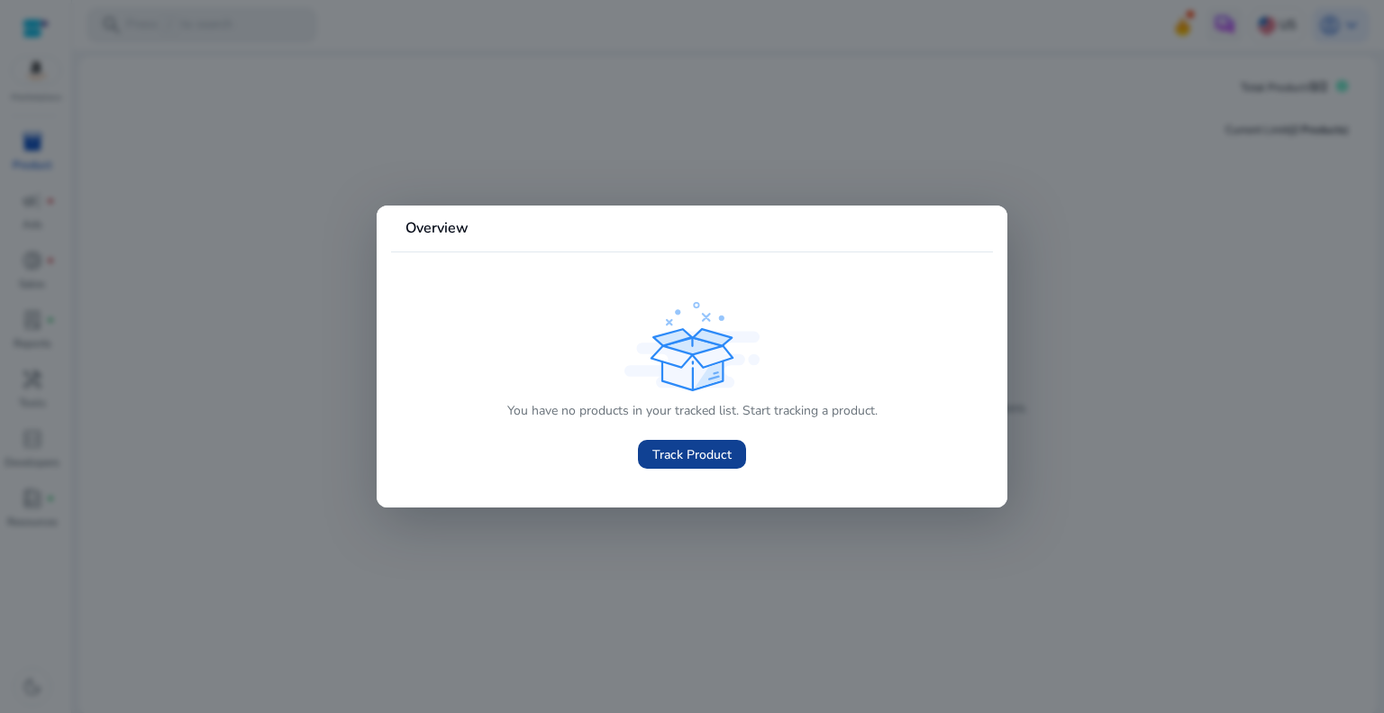
click at [697, 466] on span at bounding box center [692, 454] width 108 height 43
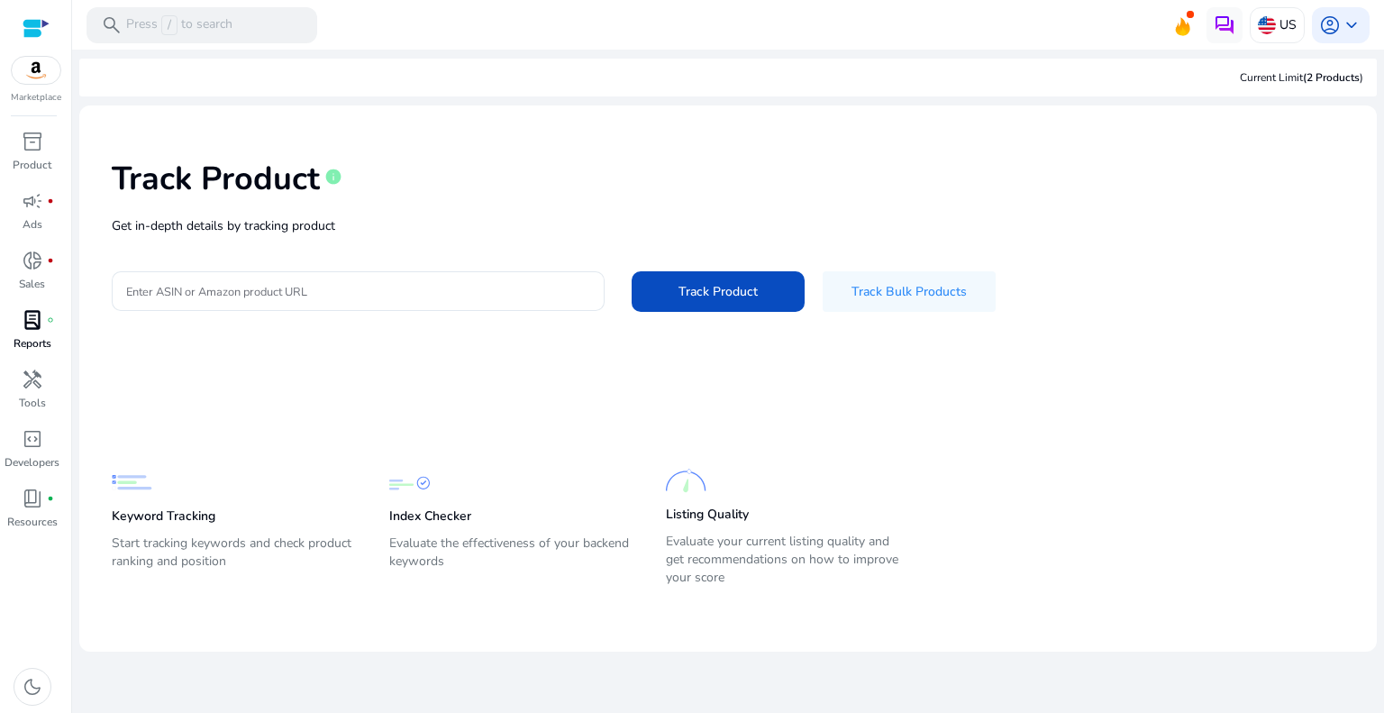
click at [50, 330] on div "lab_profile fiber_manual_record" at bounding box center [32, 319] width 50 height 29
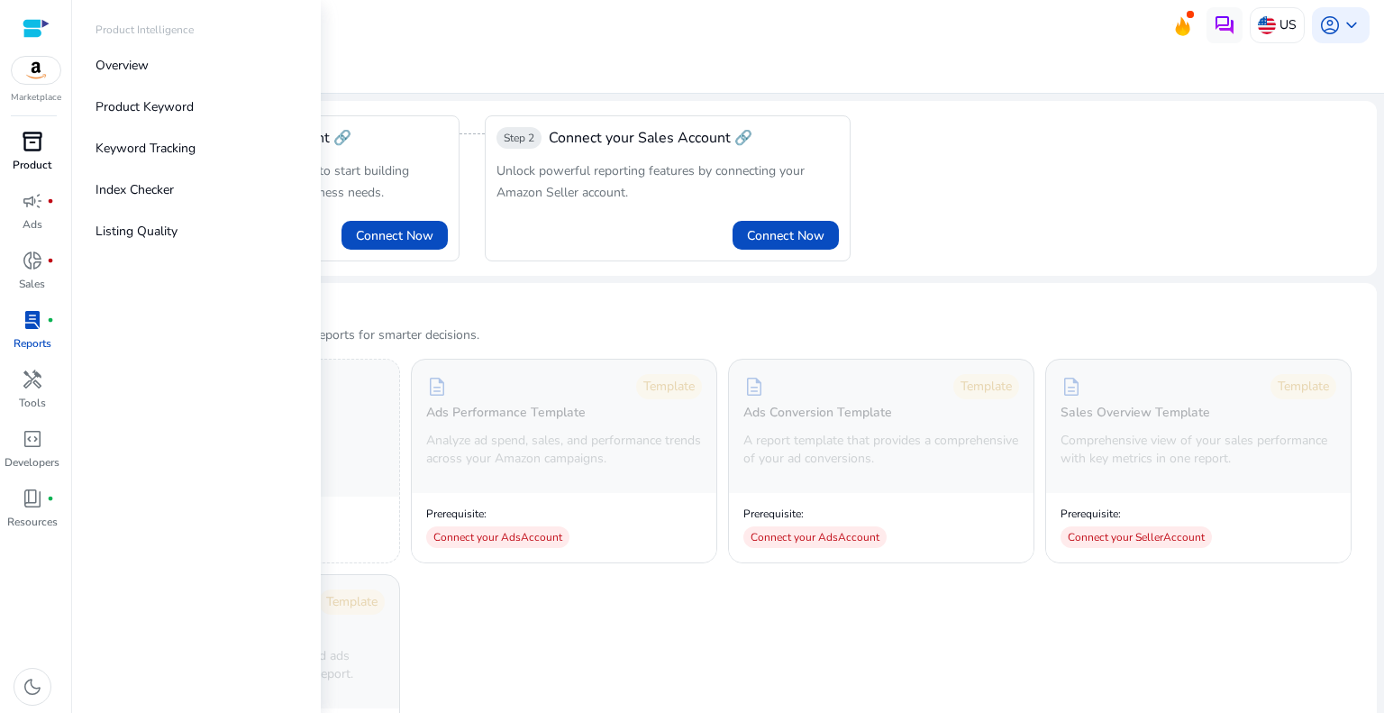
click at [27, 169] on p "Product" at bounding box center [32, 165] width 39 height 16
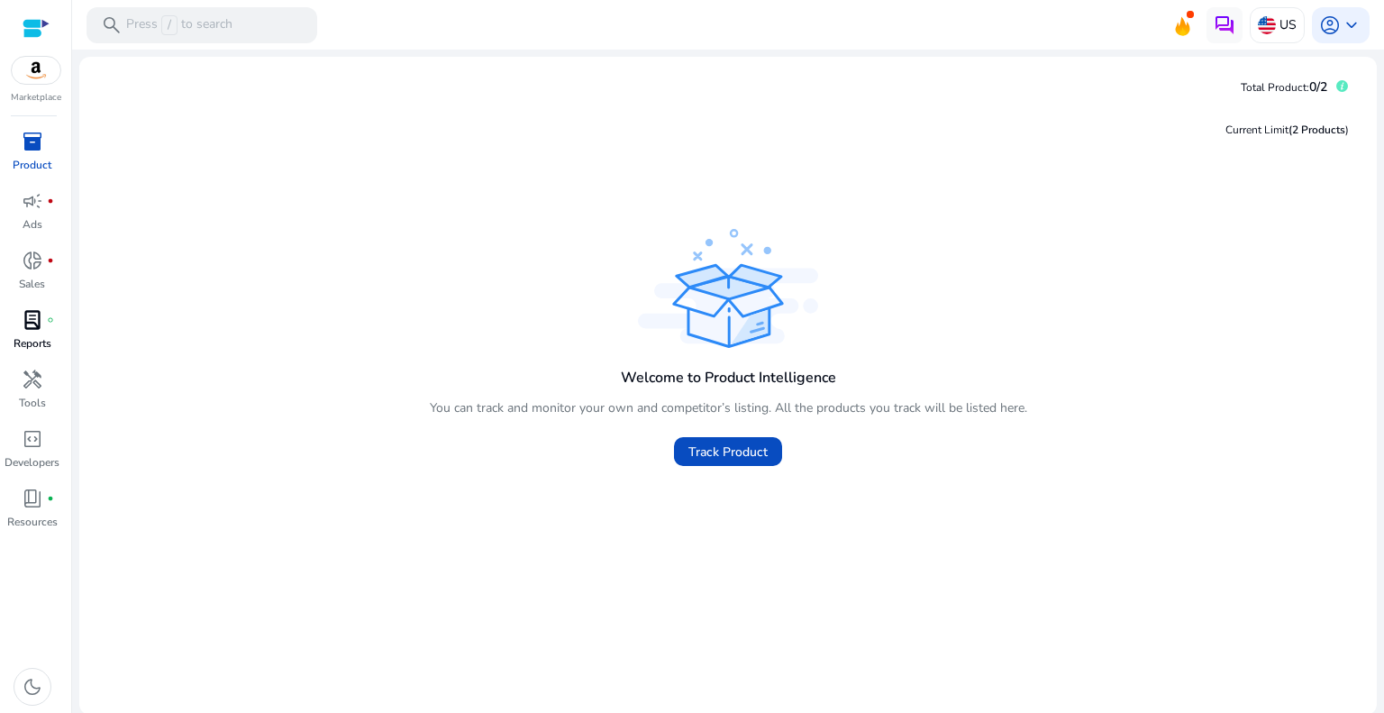
click at [47, 325] on div "lab_profile fiber_manual_record" at bounding box center [32, 319] width 50 height 29
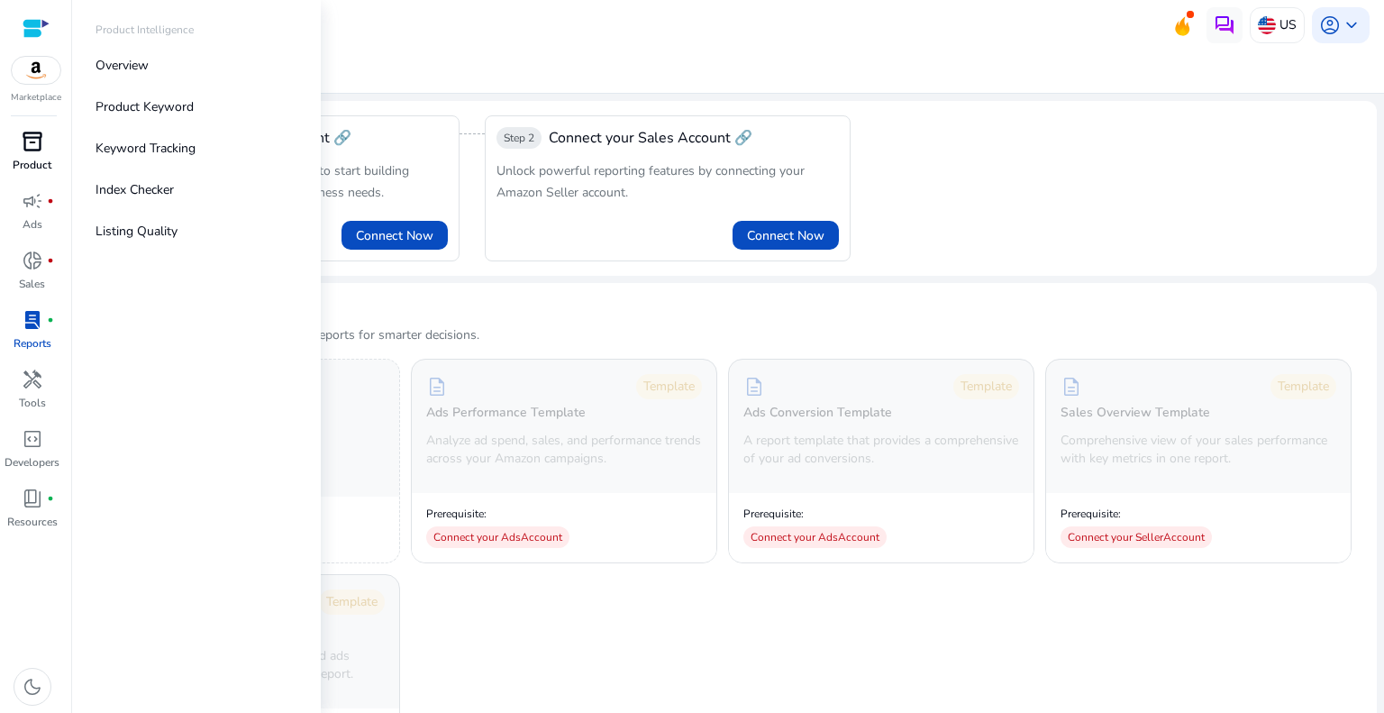
click at [47, 152] on div "inventory_2" at bounding box center [32, 141] width 50 height 29
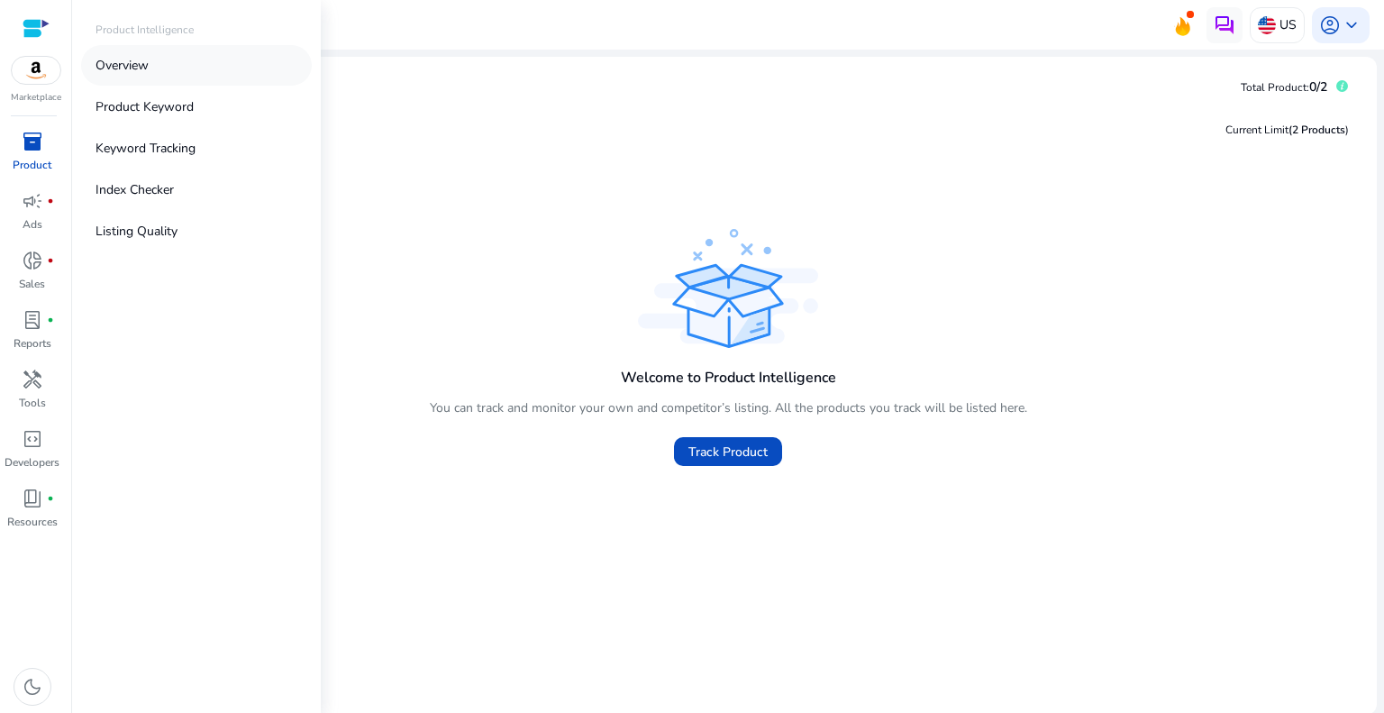
click at [141, 75] on link "Overview" at bounding box center [196, 65] width 231 height 41
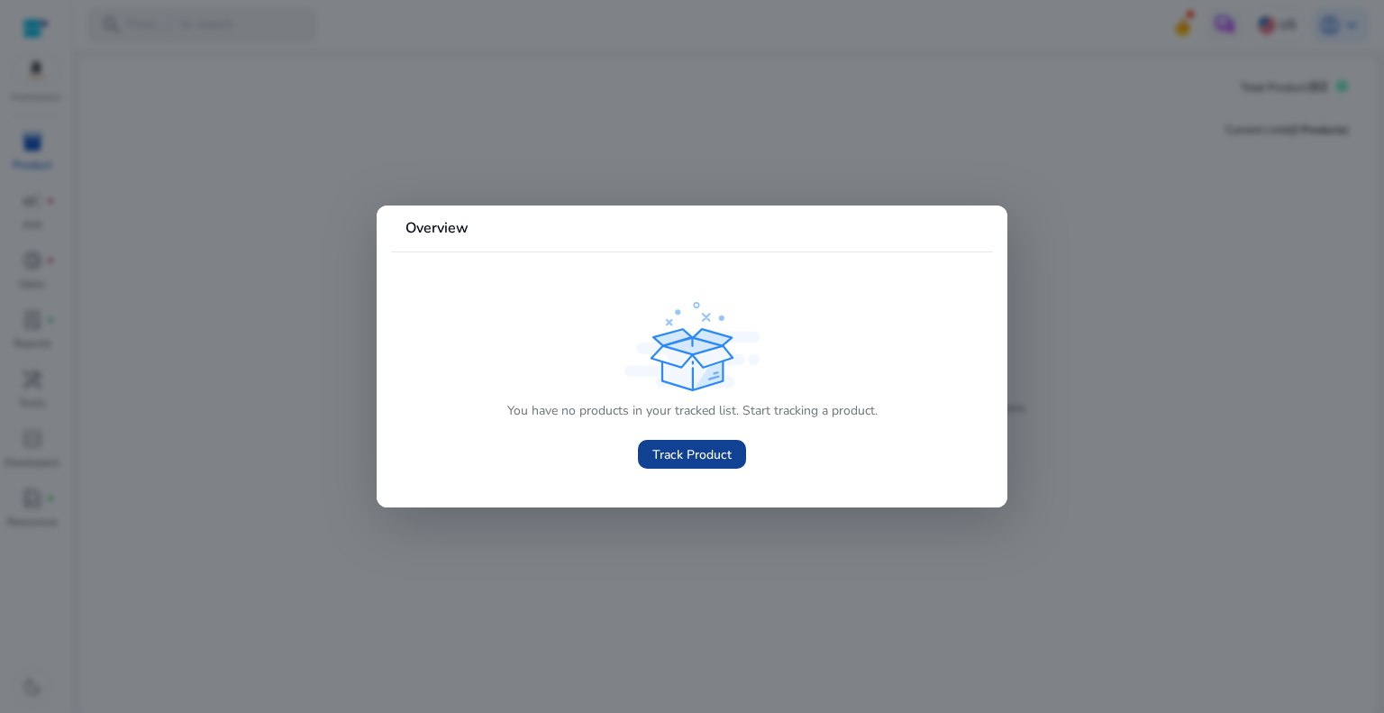
click at [694, 458] on span "Track Product" at bounding box center [691, 454] width 79 height 19
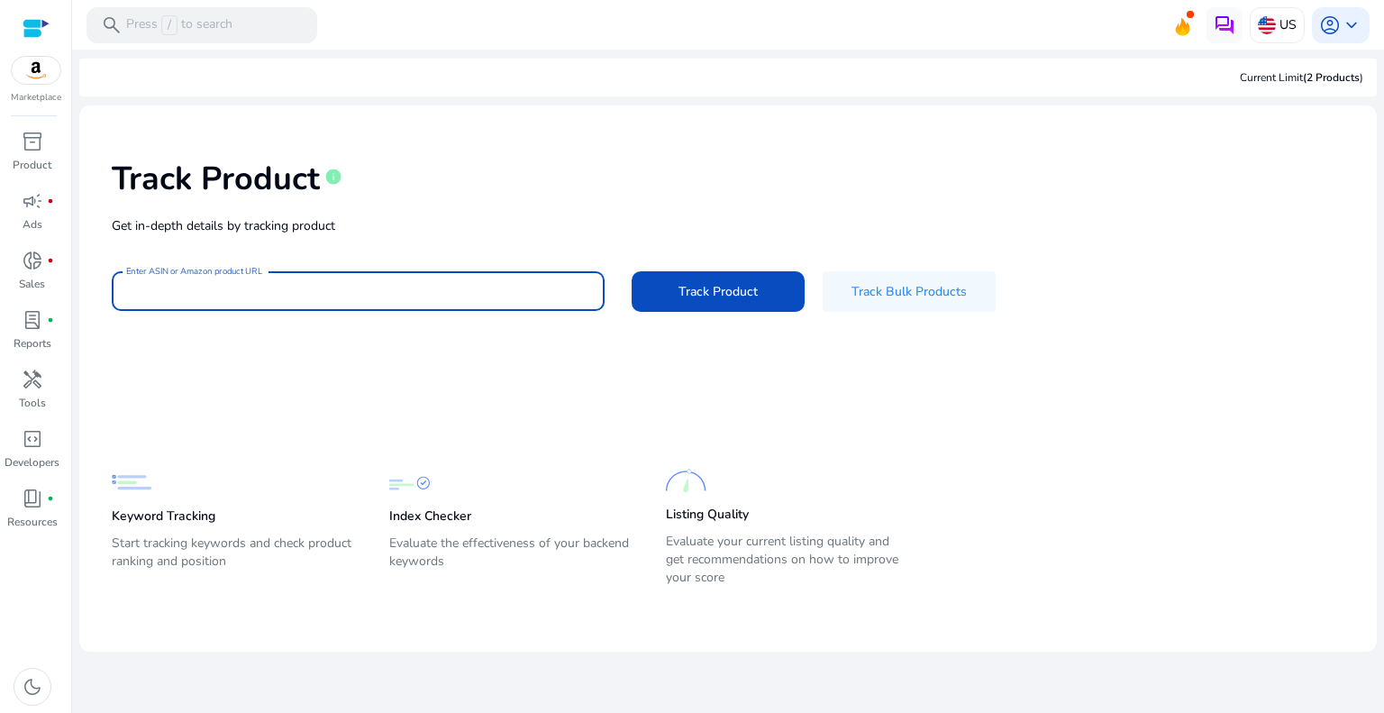
click at [243, 299] on input "Enter ASIN or Amazon product URL" at bounding box center [358, 291] width 464 height 20
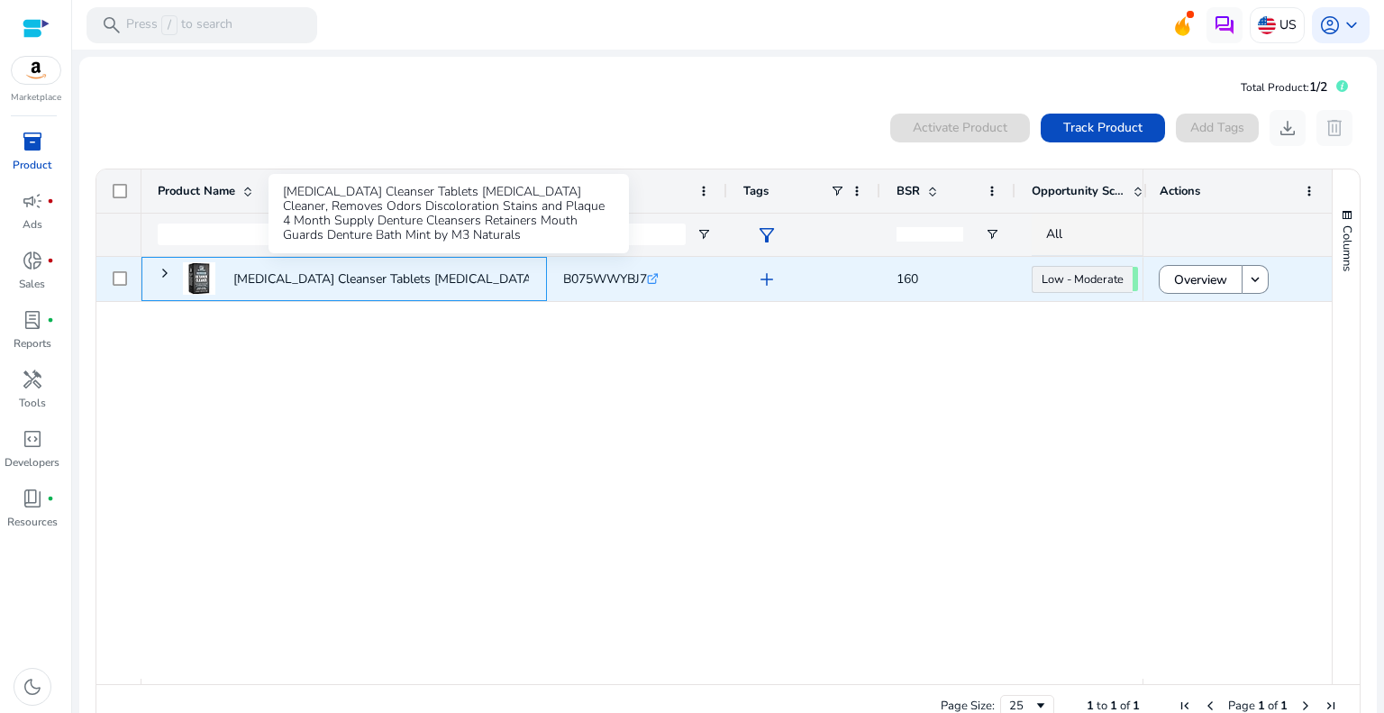
click at [299, 284] on p "Retainer Cleanser Tablets Invisalign Cleaner, Removes Odors Discoloration..." at bounding box center [498, 278] width 530 height 37
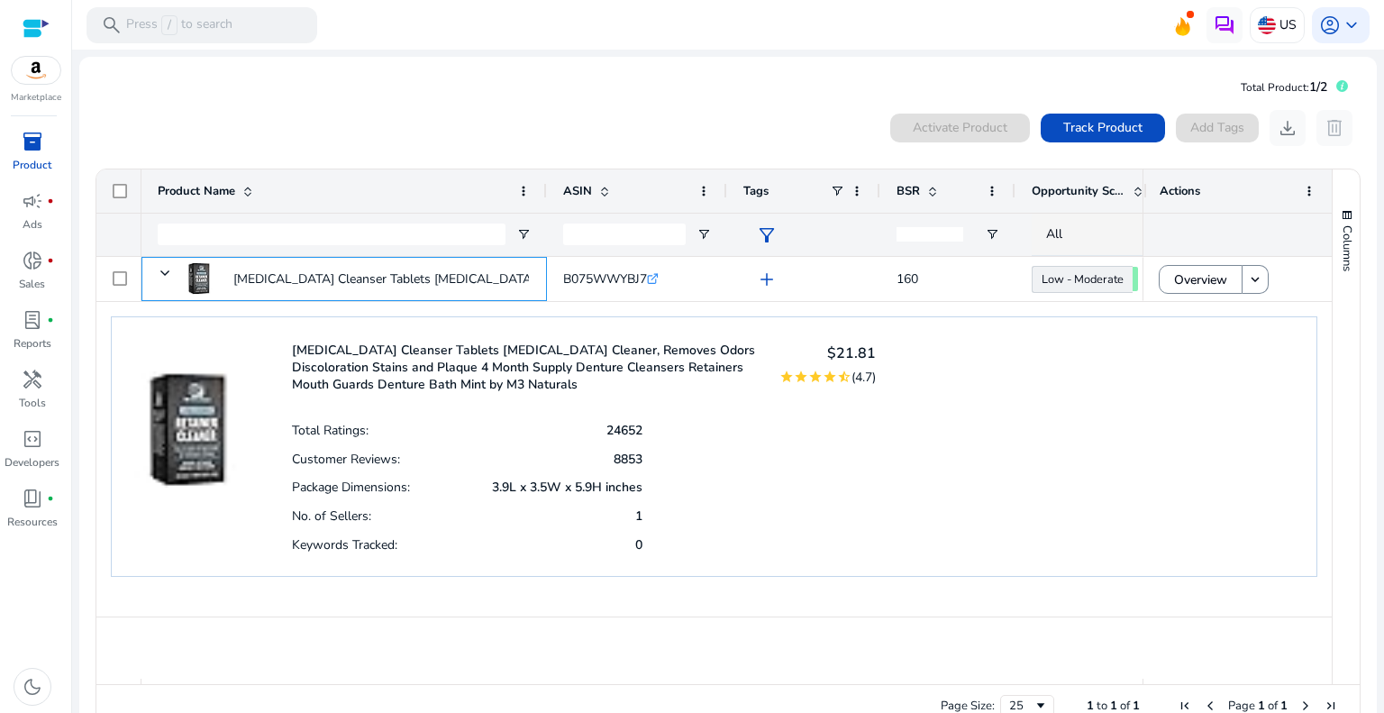
scroll to position [39, 0]
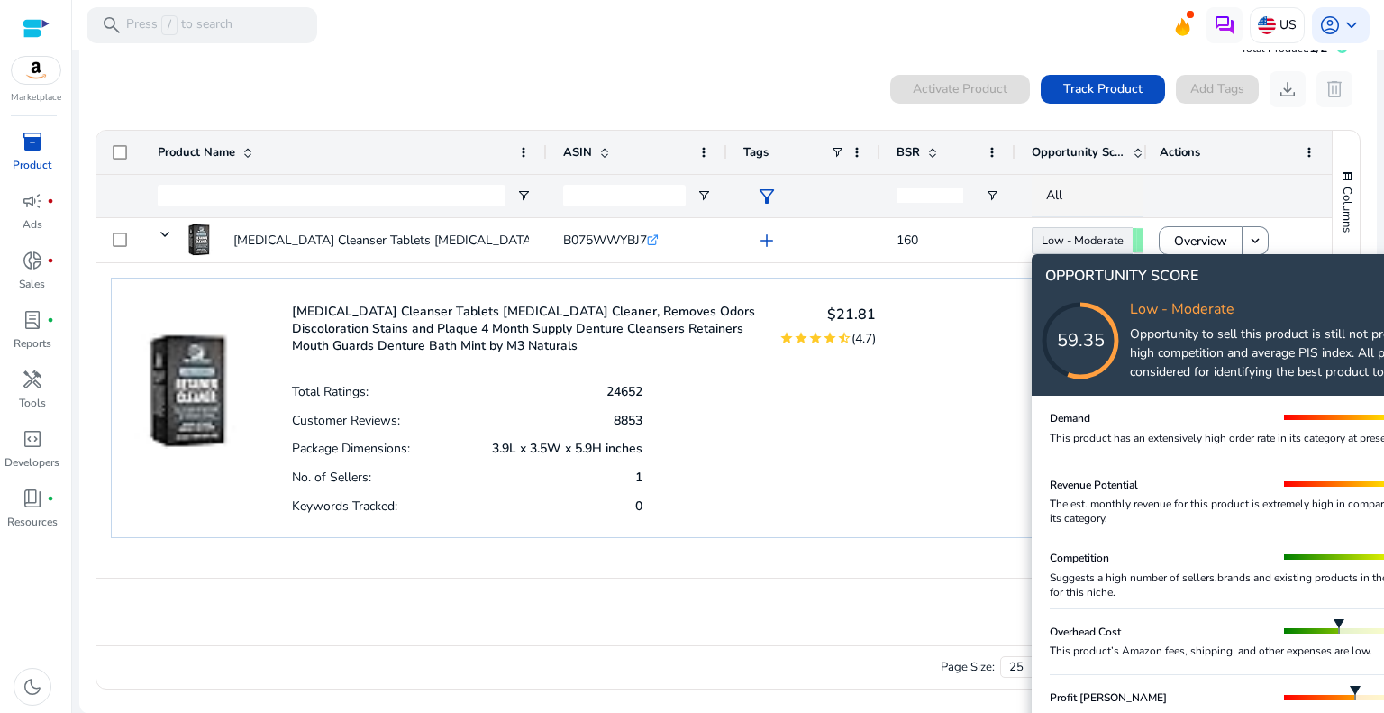
click at [1096, 244] on icon at bounding box center [1098, 322] width 180 height 180
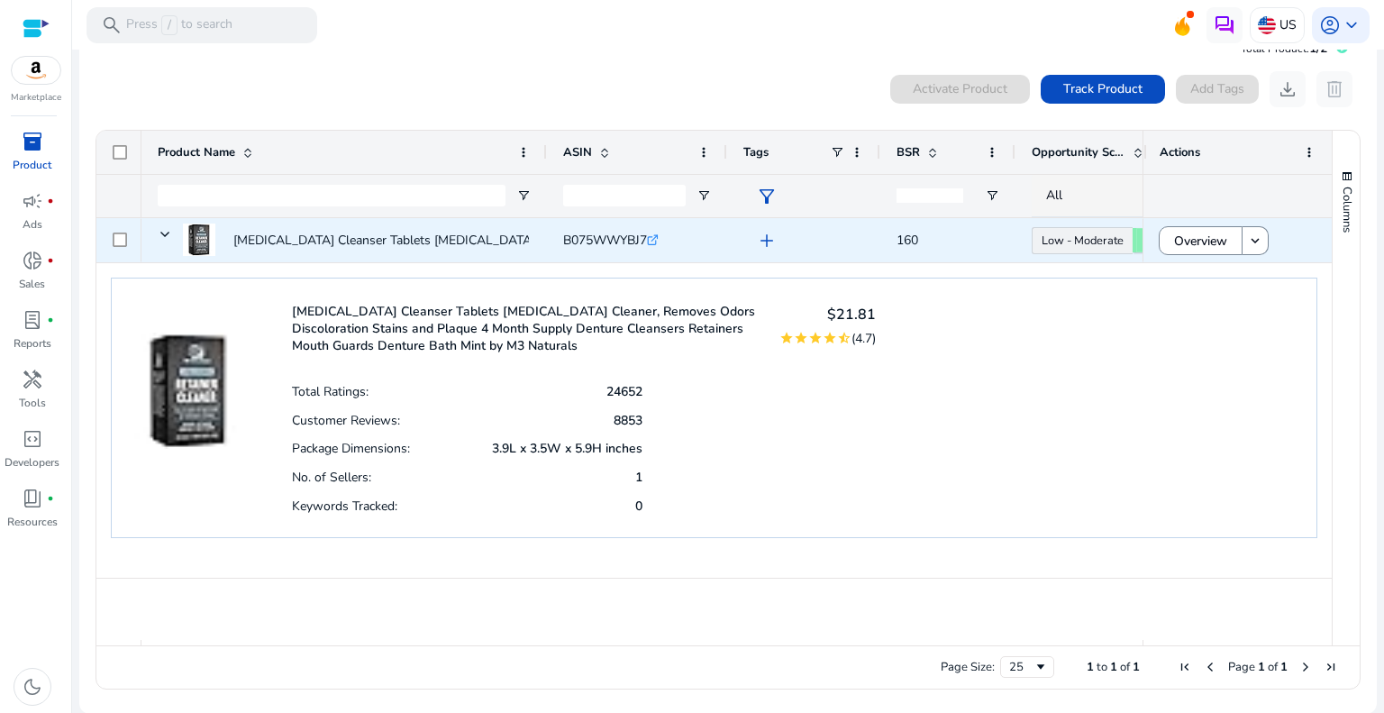
click at [1096, 244] on body "We recommend switching to desktop view for the best experience. Marketplace inv…" at bounding box center [692, 356] width 1384 height 713
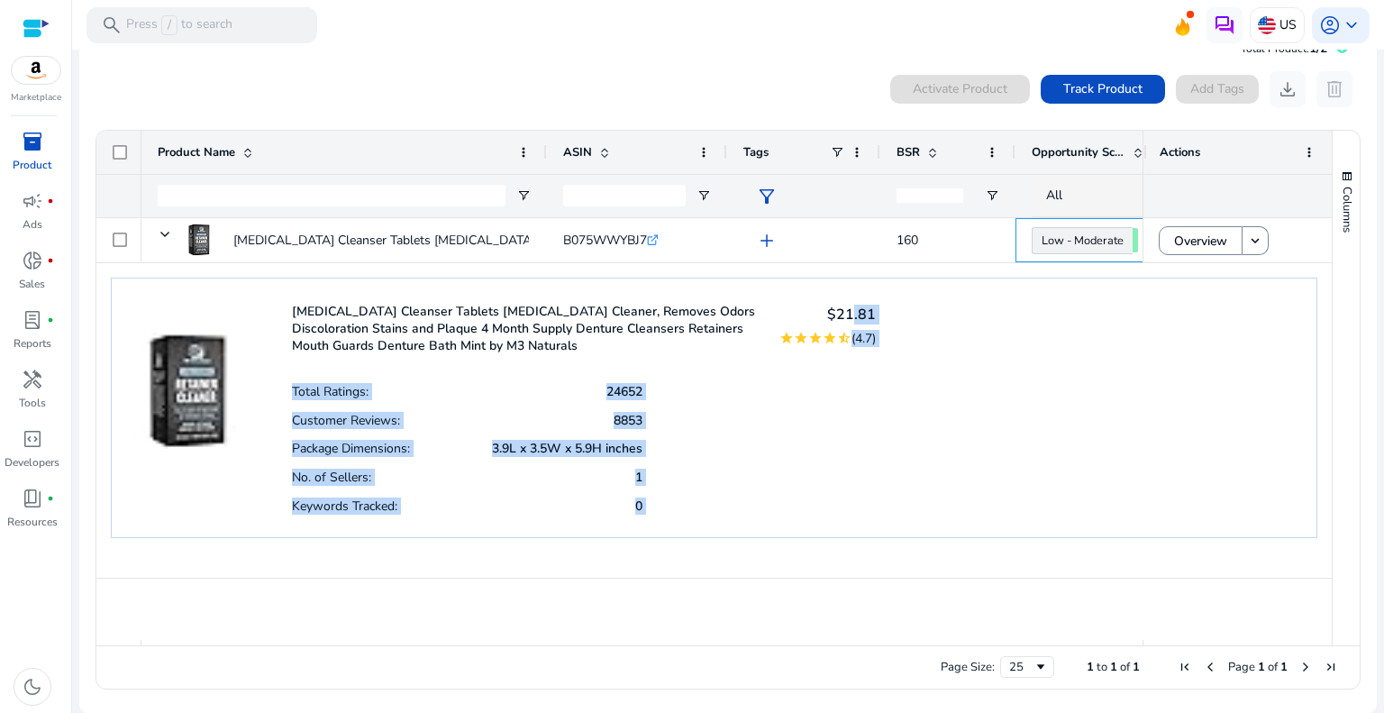
drag, startPoint x: 1143, startPoint y: 279, endPoint x: 846, endPoint y: 264, distance: 296.9
click at [795, 148] on div "Tags" at bounding box center [786, 152] width 87 height 34
click at [836, 146] on span at bounding box center [837, 152] width 14 height 14
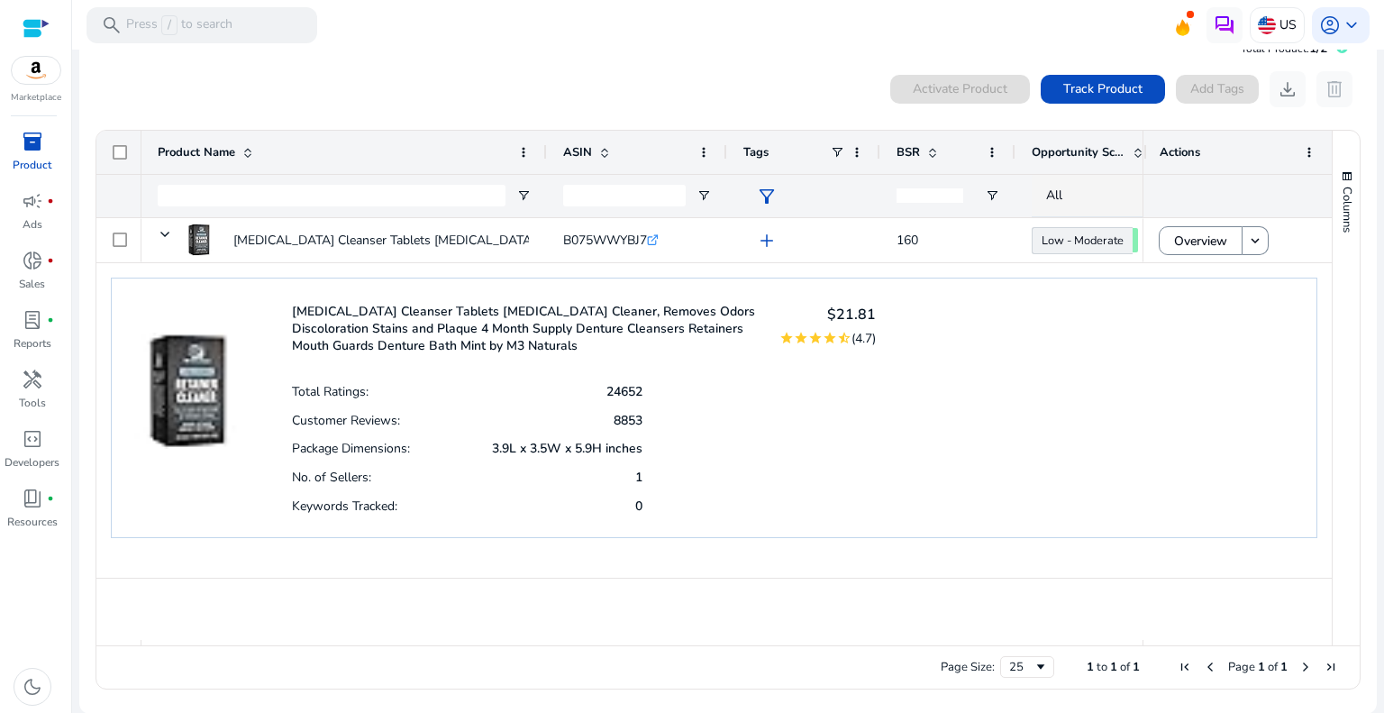
drag, startPoint x: 877, startPoint y: 150, endPoint x: 777, endPoint y: 145, distance: 100.1
click at [777, 145] on div "Tags" at bounding box center [803, 152] width 153 height 43
click at [1136, 150] on div at bounding box center [1139, 152] width 7 height 43
drag, startPoint x: 1014, startPoint y: 154, endPoint x: 971, endPoint y: 150, distance: 43.4
click at [971, 150] on div at bounding box center [971, 152] width 7 height 43
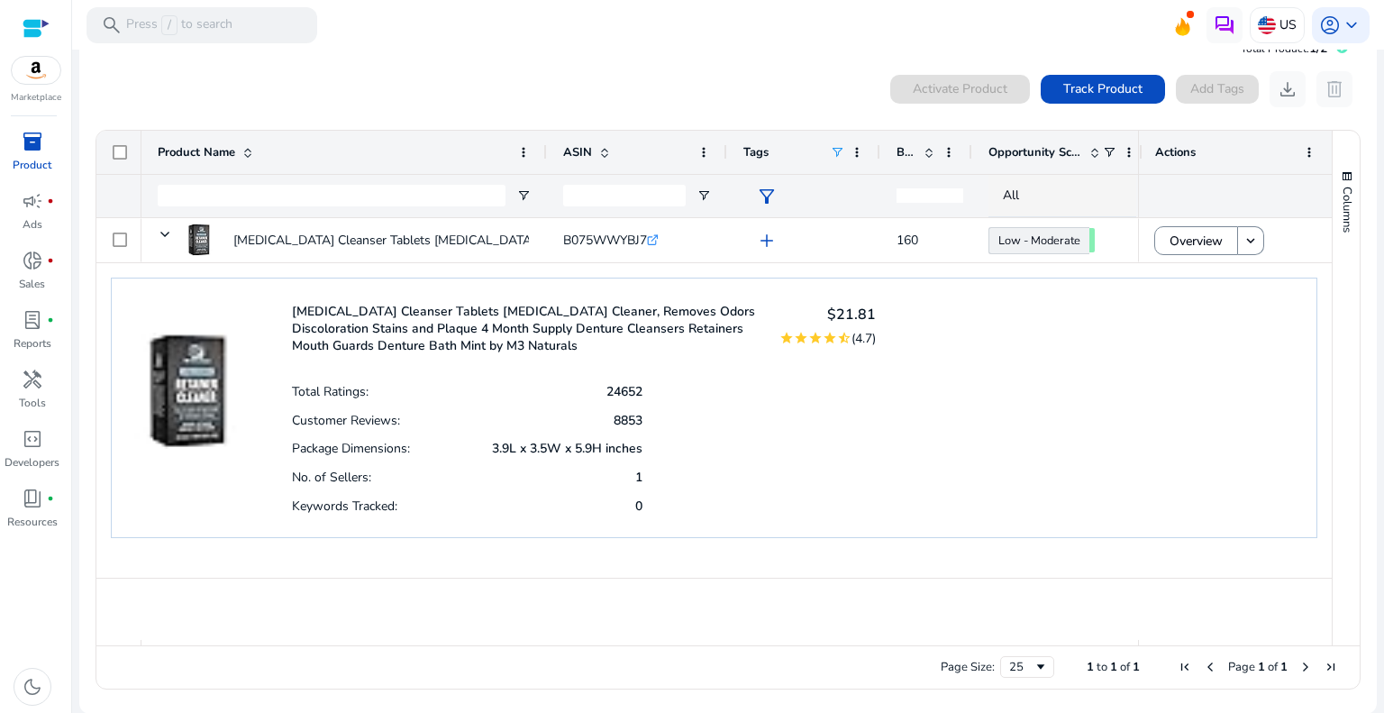
drag, startPoint x: 876, startPoint y: 148, endPoint x: 842, endPoint y: 152, distance: 34.5
click at [842, 152] on div "Tags" at bounding box center [803, 152] width 153 height 43
click at [1071, 150] on span "Opportunity Score" at bounding box center [1036, 152] width 94 height 16
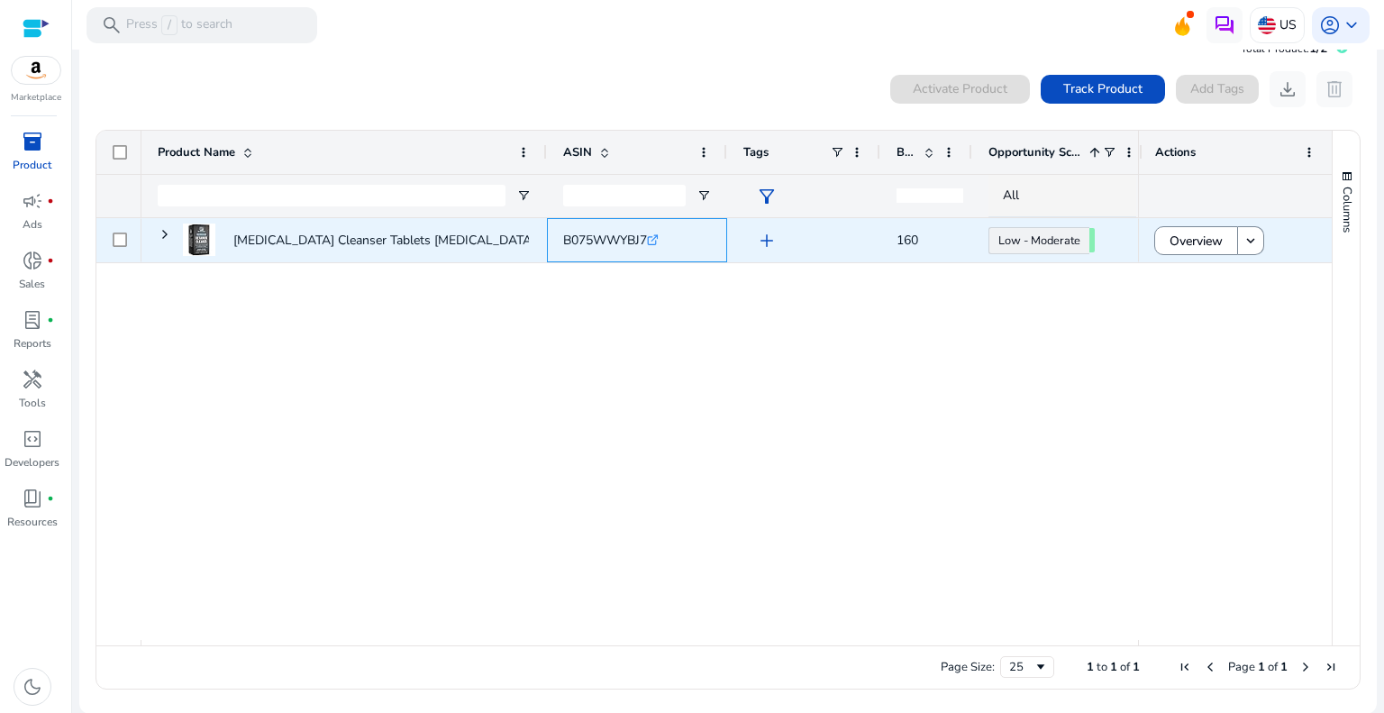
click at [652, 237] on icon ".st0{fill:#2c8af8}" at bounding box center [653, 240] width 12 height 12
